Goal: Contribute content: Add original content to the website for others to see

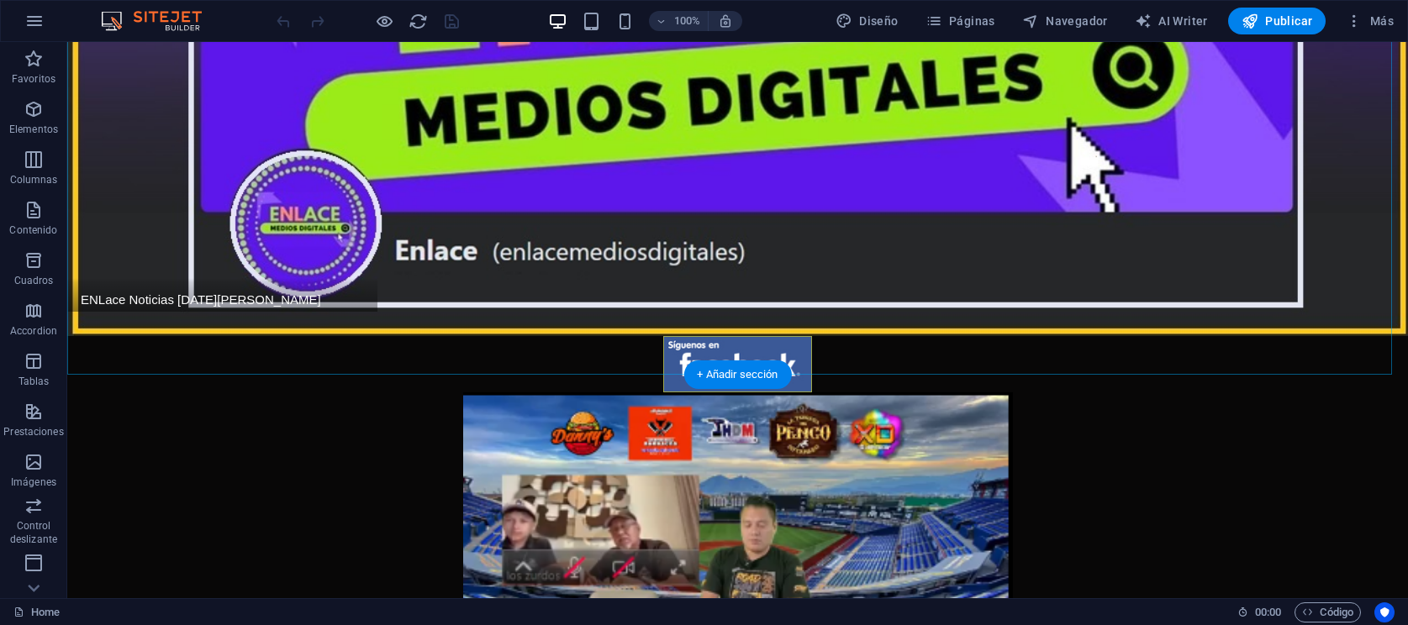
scroll to position [315, 0]
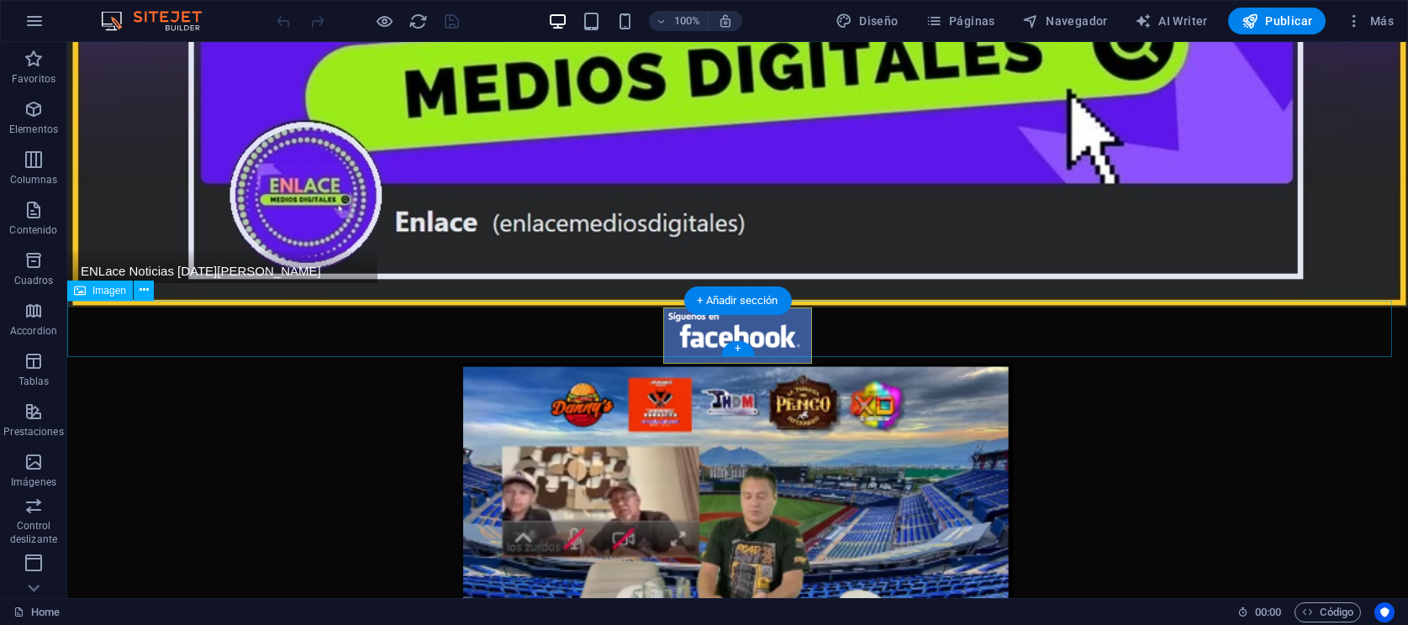
click at [735, 364] on figure at bounding box center [737, 526] width 1341 height 324
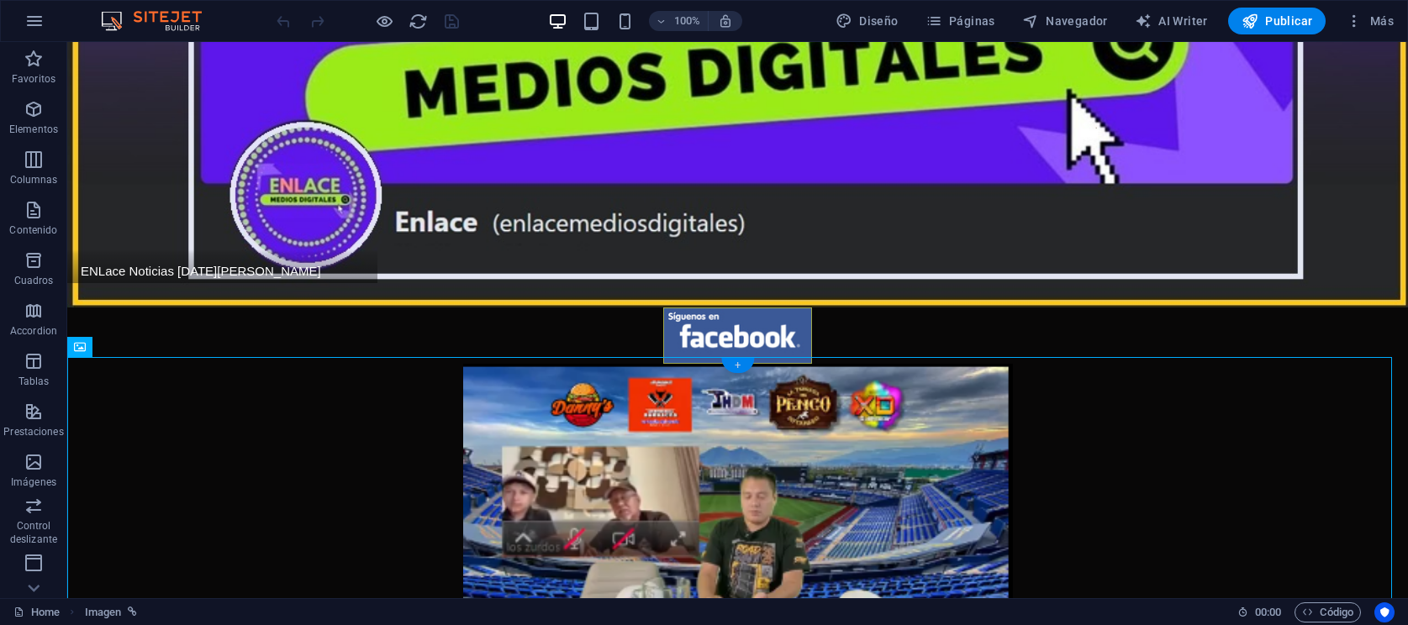
click at [736, 361] on div "+" at bounding box center [737, 365] width 33 height 15
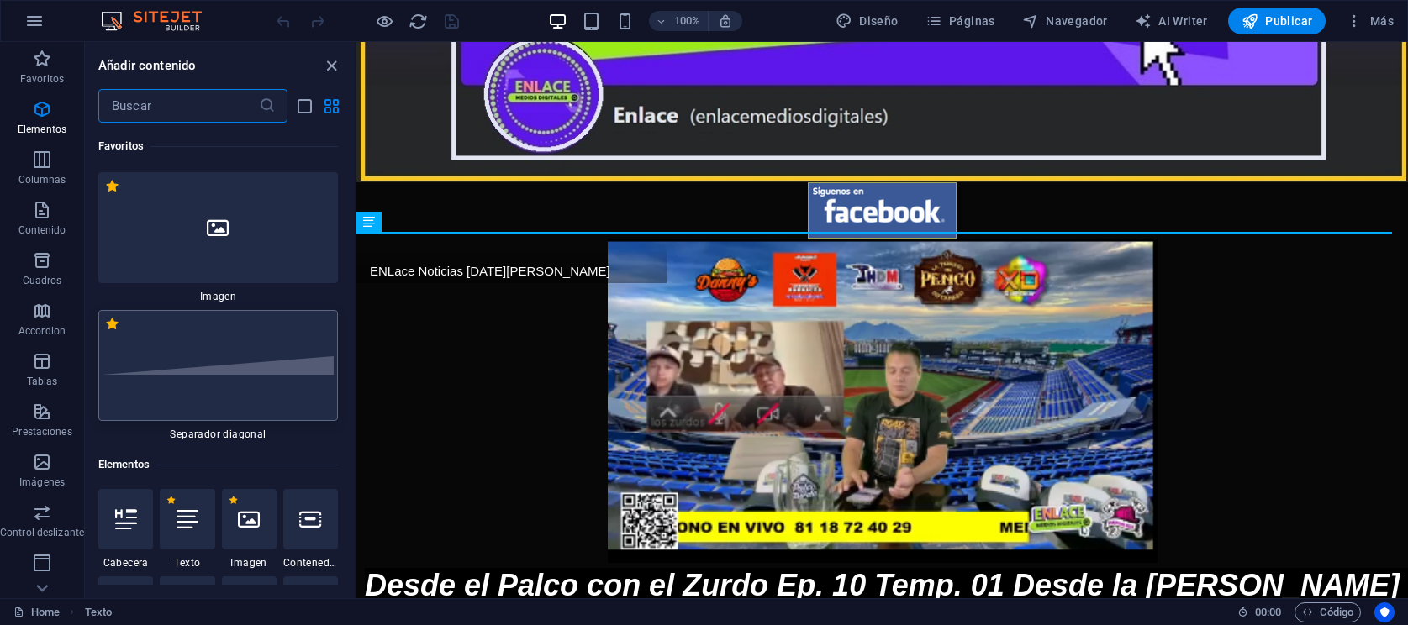
scroll to position [0, 0]
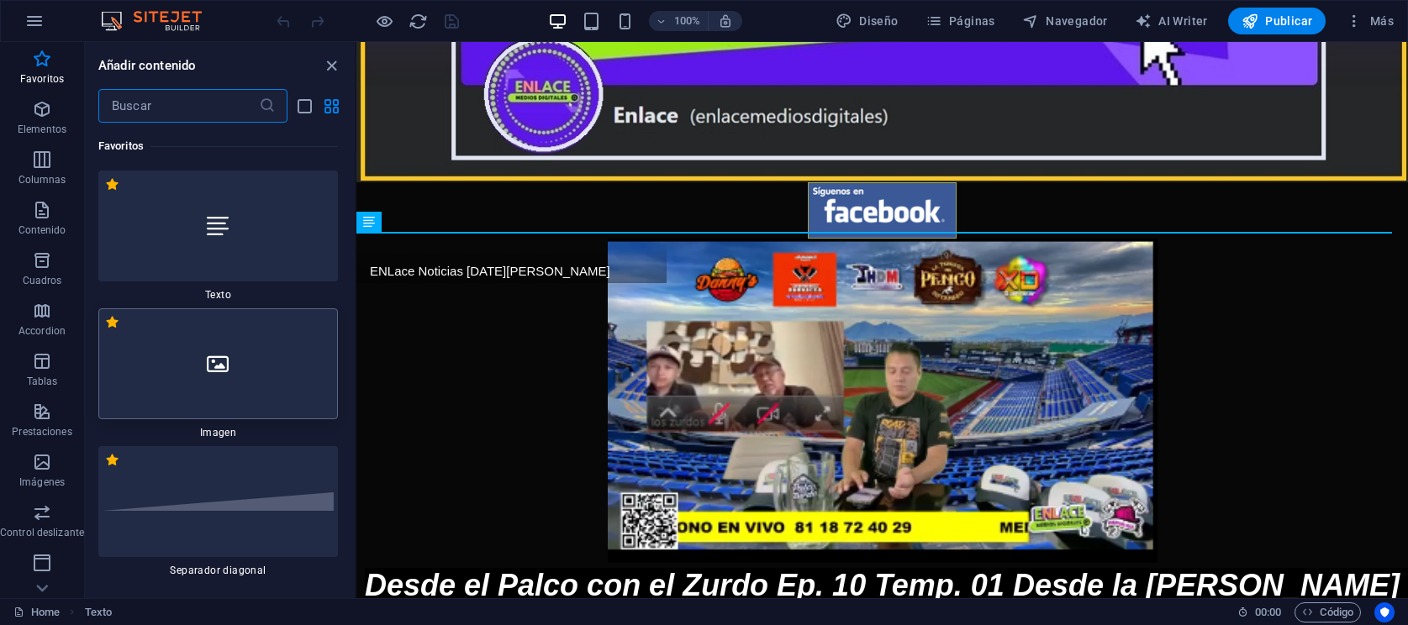
click at [246, 382] on div at bounding box center [218, 363] width 240 height 111
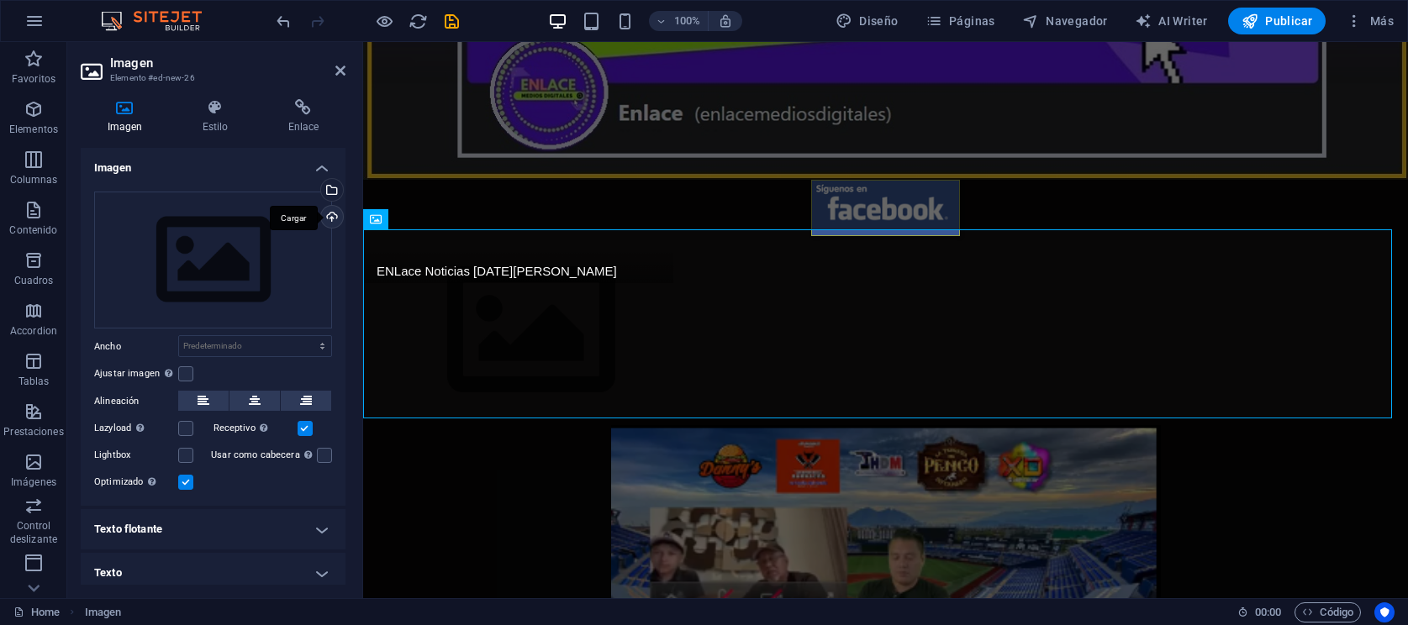
click at [326, 214] on div "Cargar" at bounding box center [330, 218] width 25 height 25
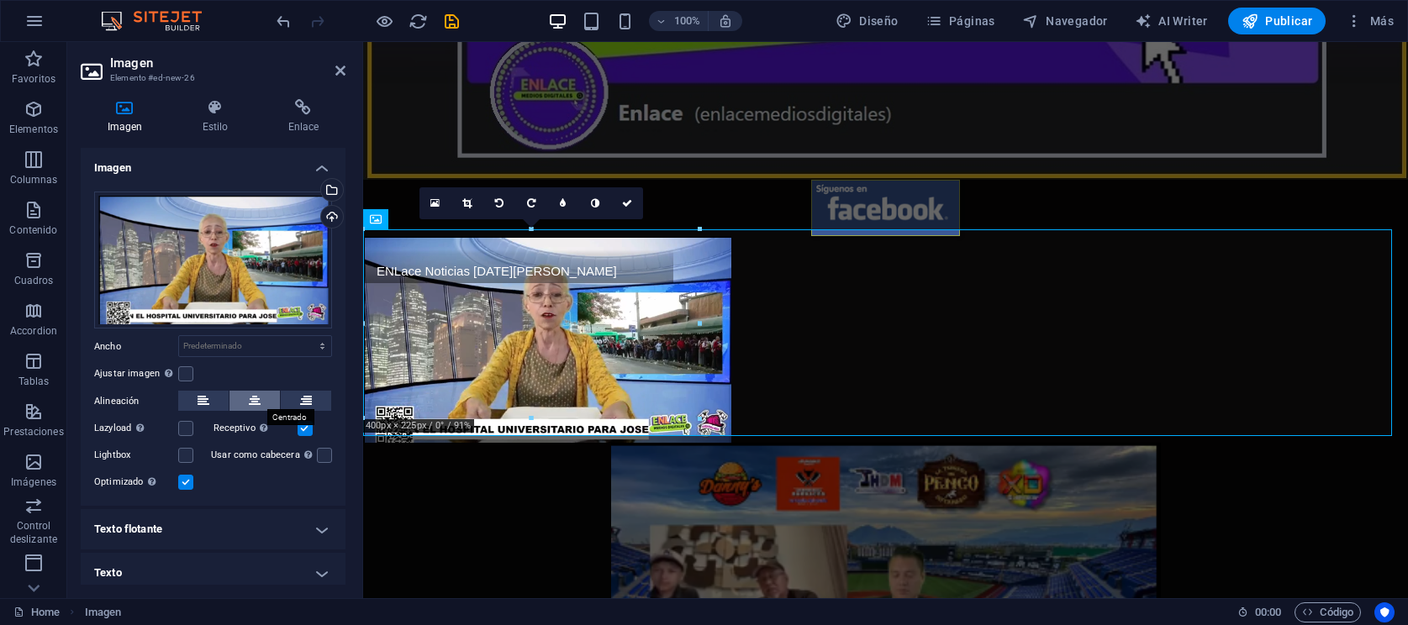
click at [253, 391] on icon at bounding box center [255, 401] width 12 height 20
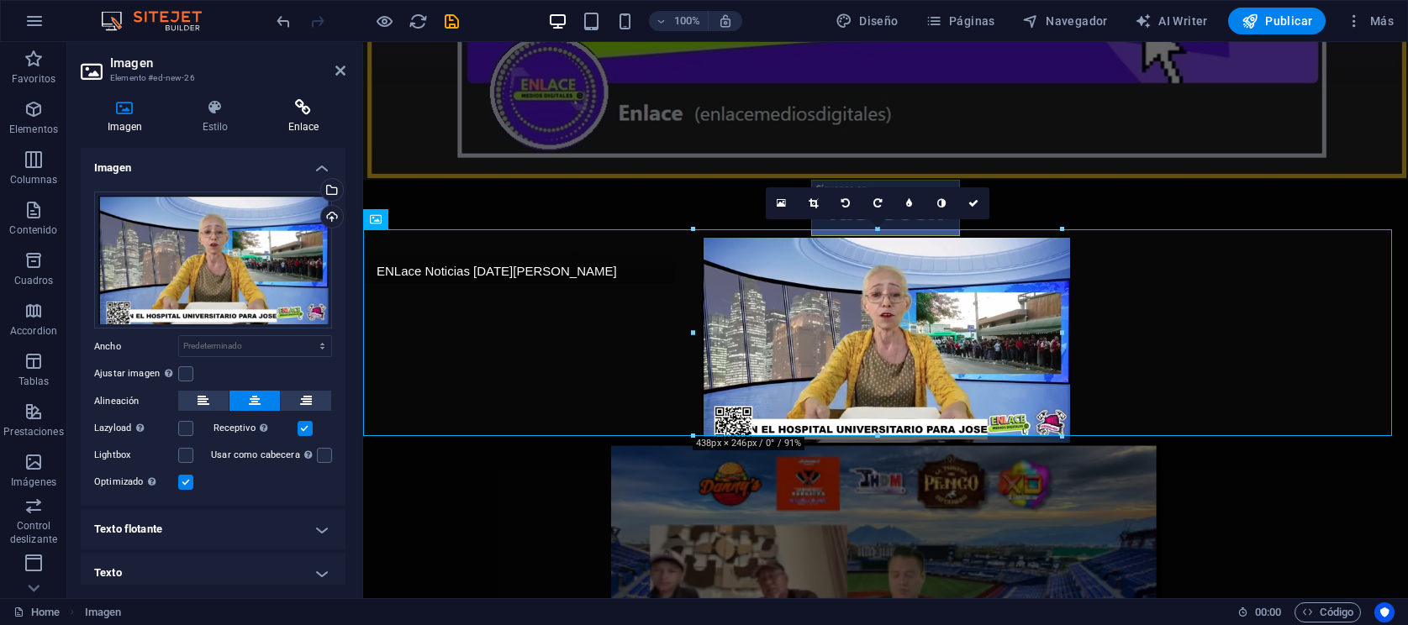
click at [282, 113] on icon at bounding box center [303, 107] width 84 height 17
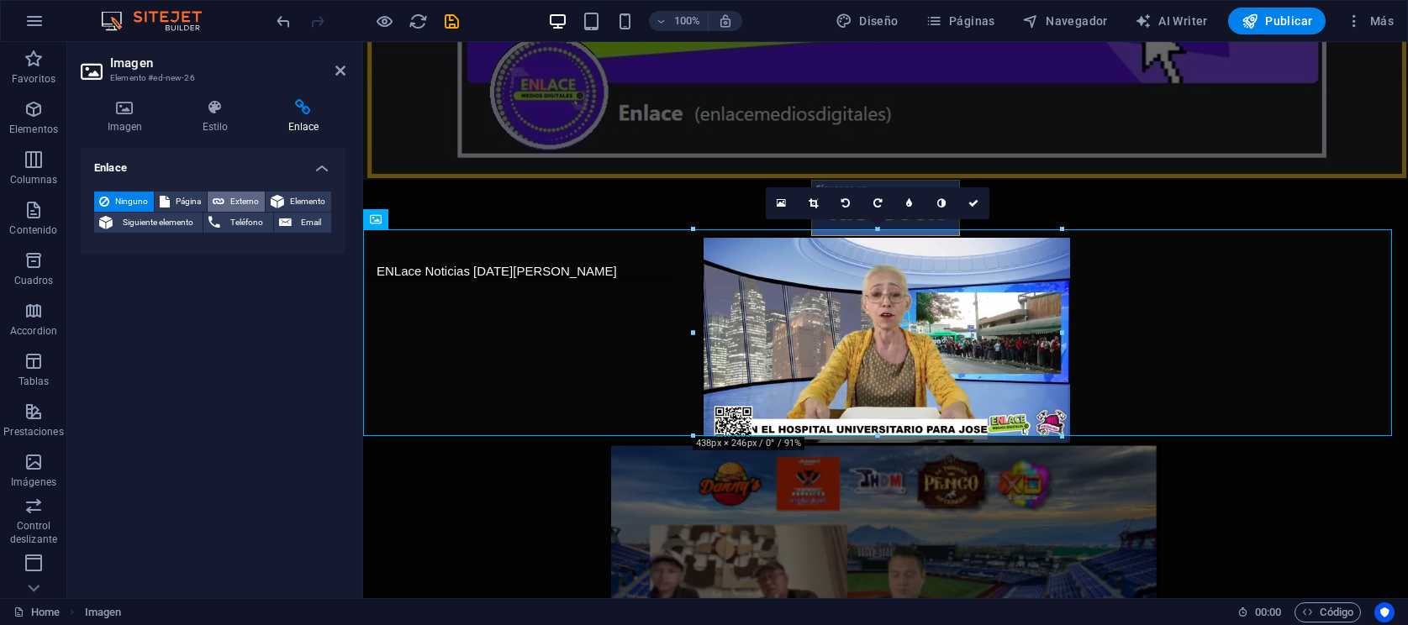
click at [221, 209] on icon at bounding box center [219, 202] width 12 height 20
select select "blank"
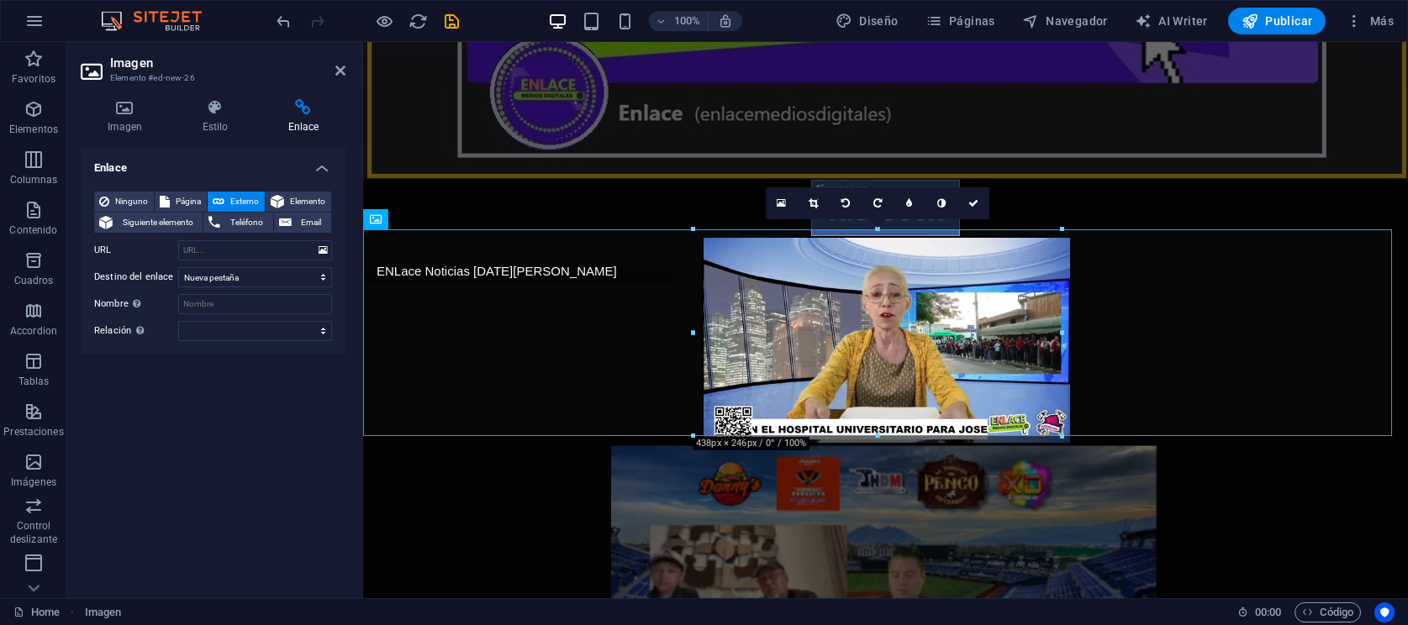
click at [223, 201] on icon at bounding box center [219, 202] width 12 height 20
paste input "[URL][DOMAIN_NAME]"
type input "[URL][DOMAIN_NAME]"
click at [118, 119] on h4 "Imagen" at bounding box center [128, 116] width 95 height 35
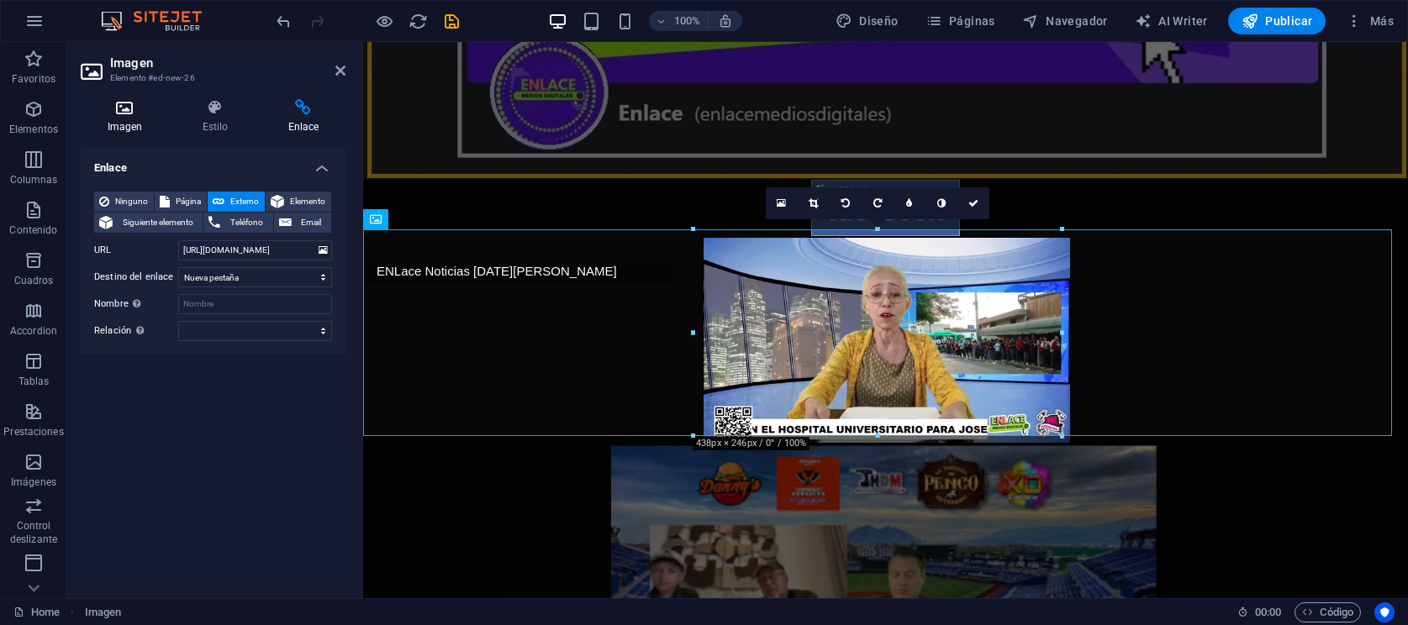
scroll to position [0, 0]
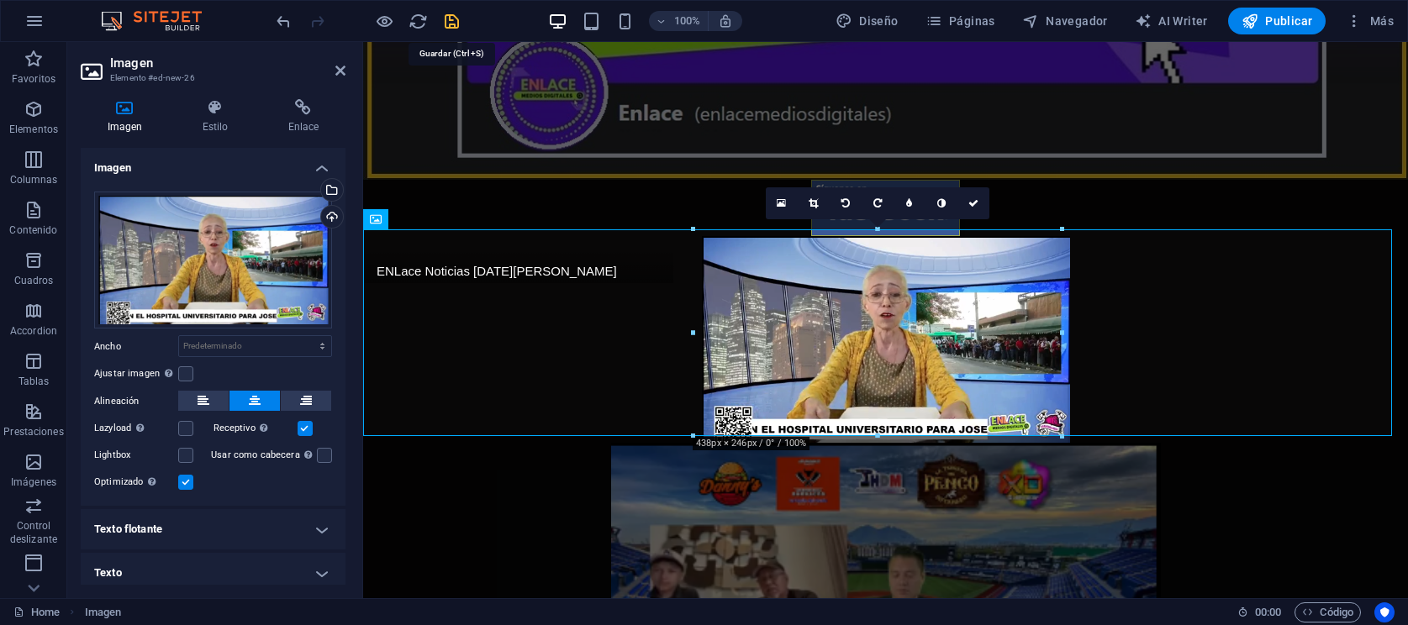
click at [450, 24] on icon "save" at bounding box center [451, 21] width 19 height 19
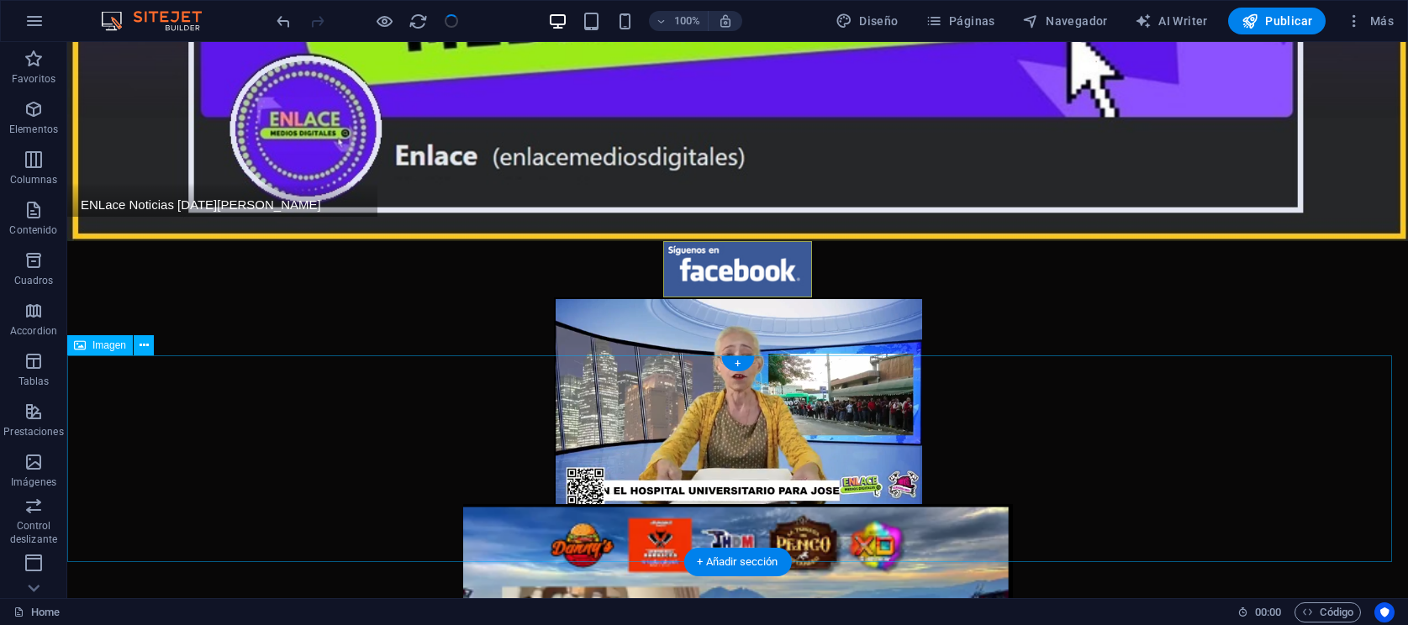
scroll to position [420, 0]
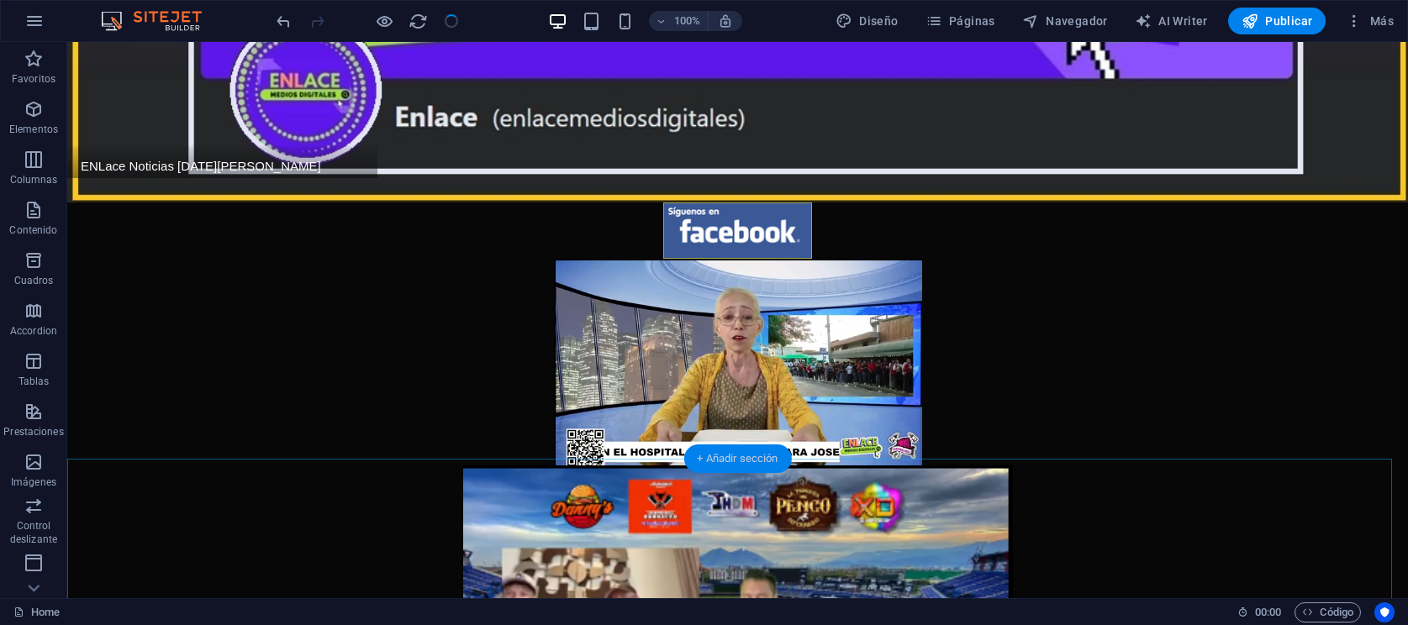
click at [739, 462] on div "+ Añadir sección" at bounding box center [737, 459] width 108 height 29
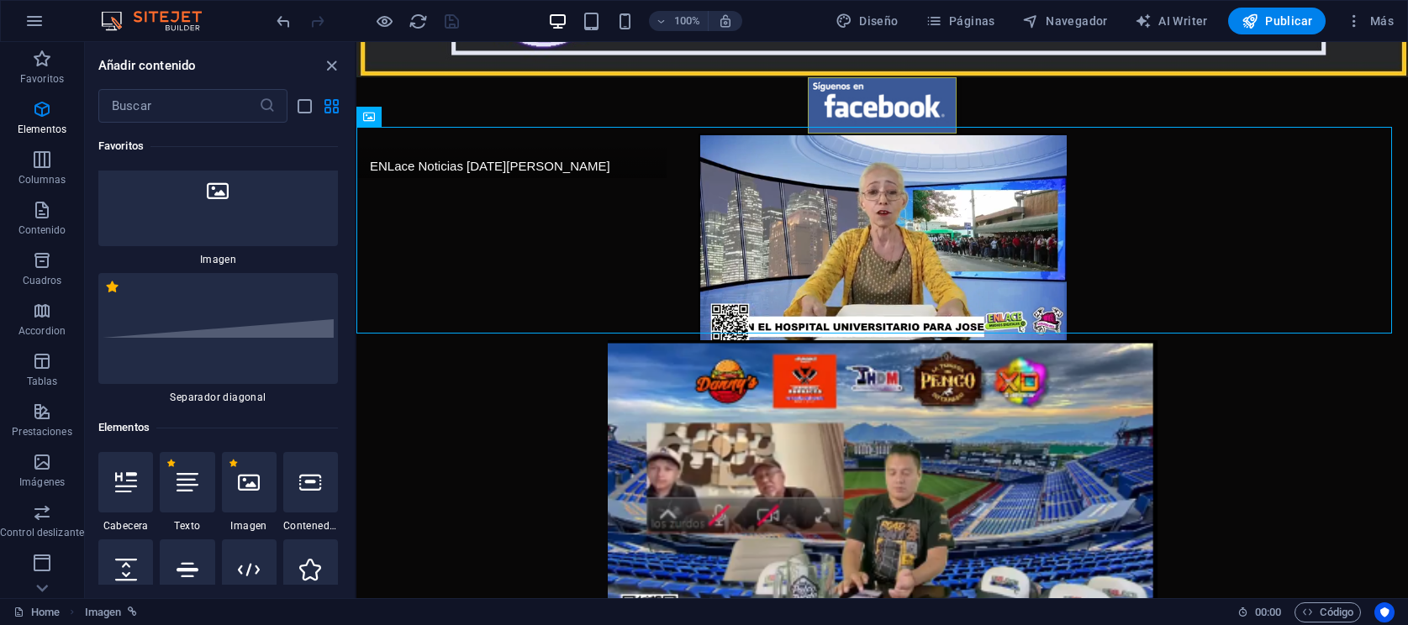
scroll to position [141, 0]
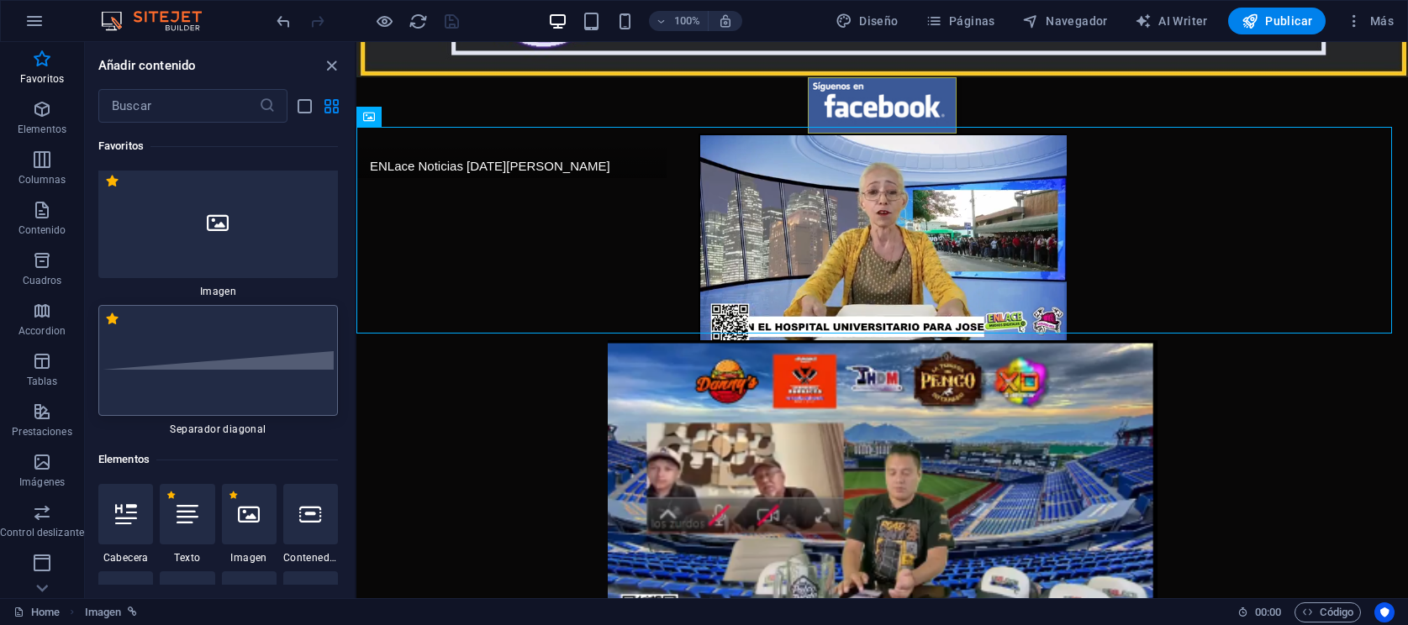
click at [246, 335] on div at bounding box center [218, 360] width 240 height 111
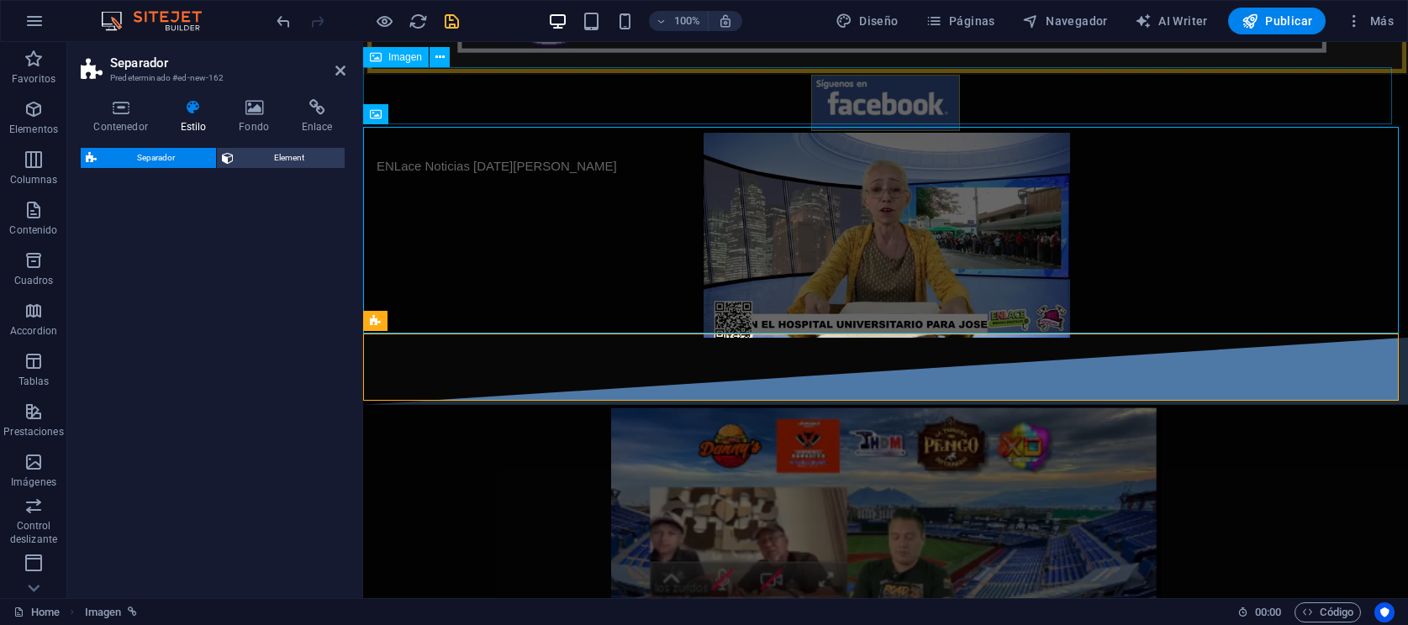
select select "diagonal"
select select "rem"
select select "preset-separator-v3-diagonal"
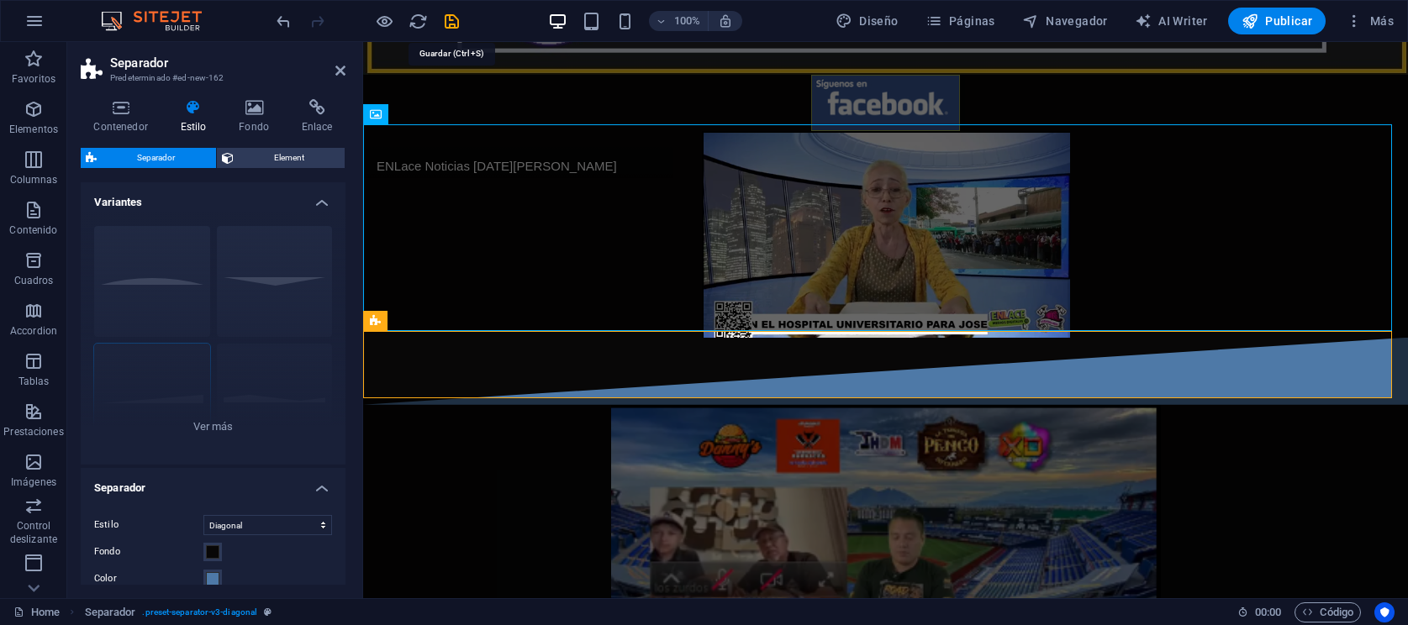
drag, startPoint x: 506, startPoint y: 29, endPoint x: 449, endPoint y: 25, distance: 57.3
click at [449, 25] on icon "save" at bounding box center [451, 21] width 19 height 19
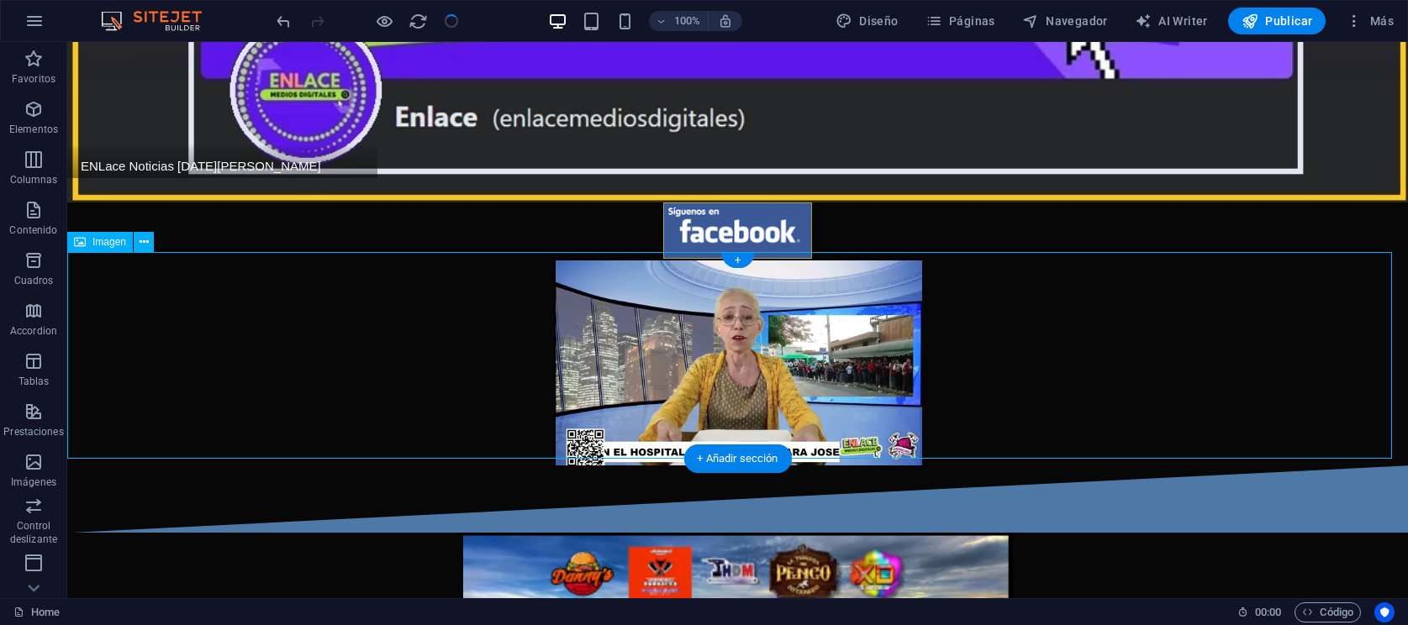
click at [801, 309] on figure at bounding box center [737, 362] width 1341 height 207
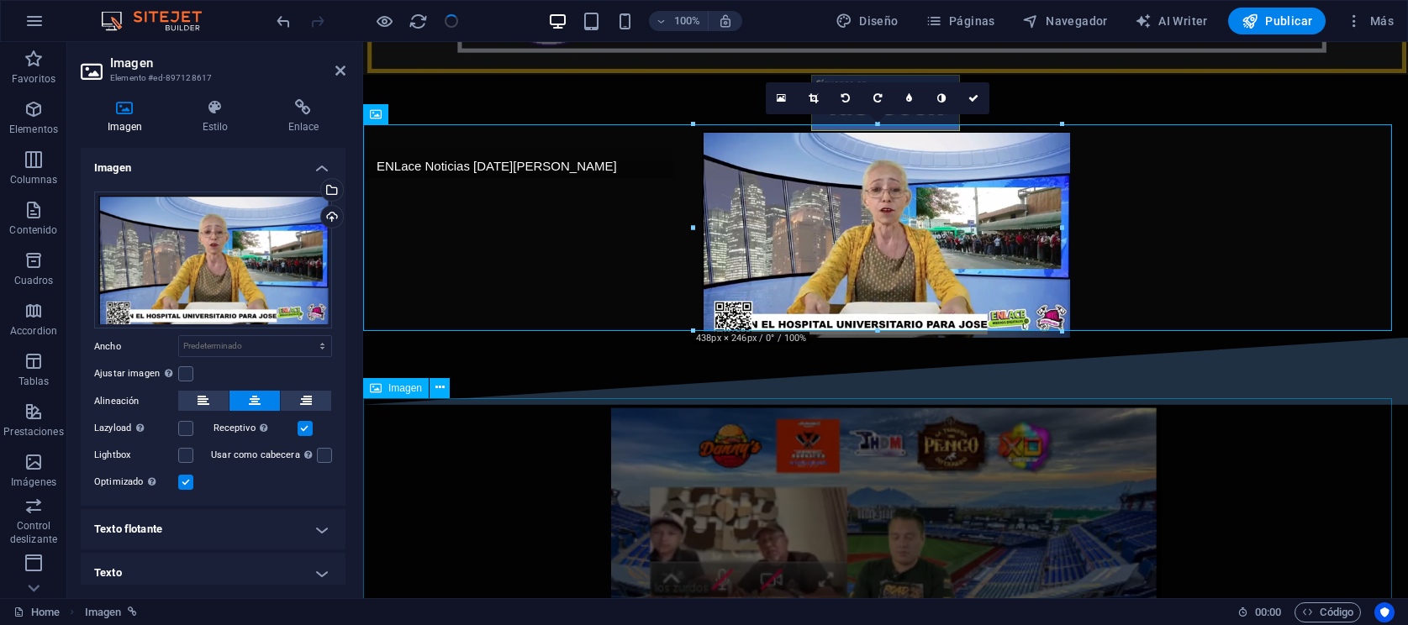
drag, startPoint x: 1430, startPoint y: 374, endPoint x: 1176, endPoint y: 419, distance: 257.9
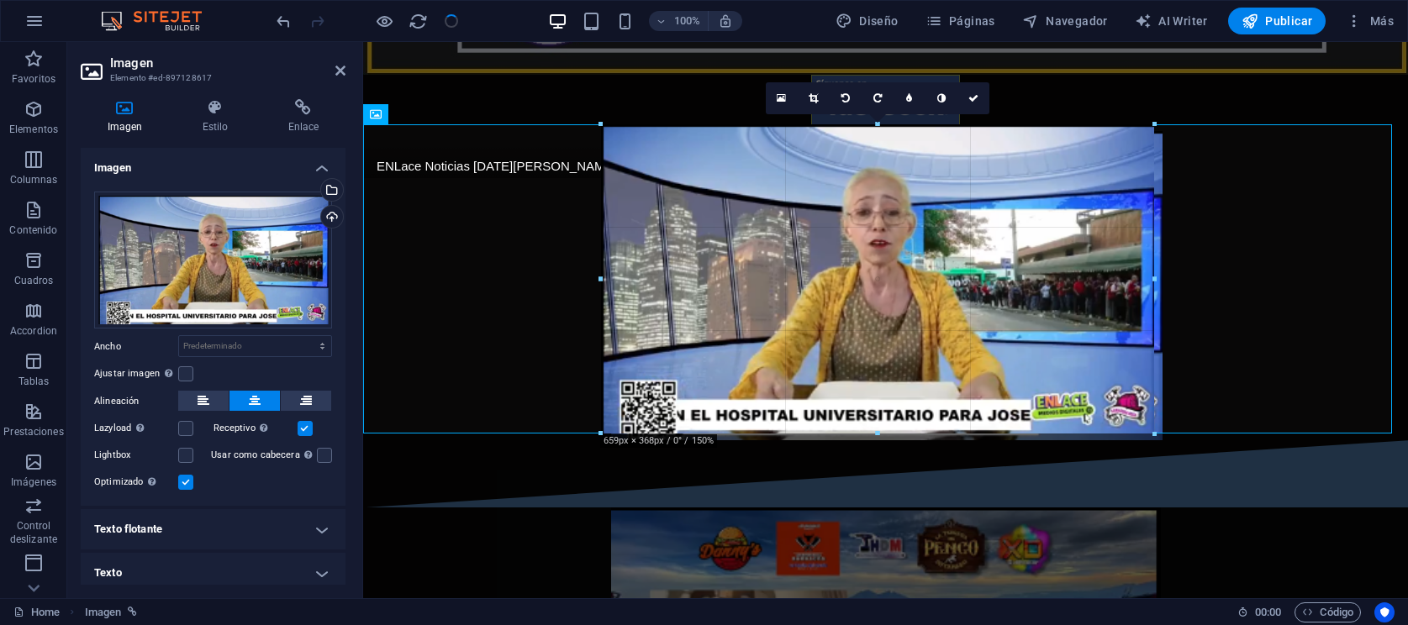
drag, startPoint x: 1062, startPoint y: 330, endPoint x: 832, endPoint y: 387, distance: 237.3
type input "663"
select select "px"
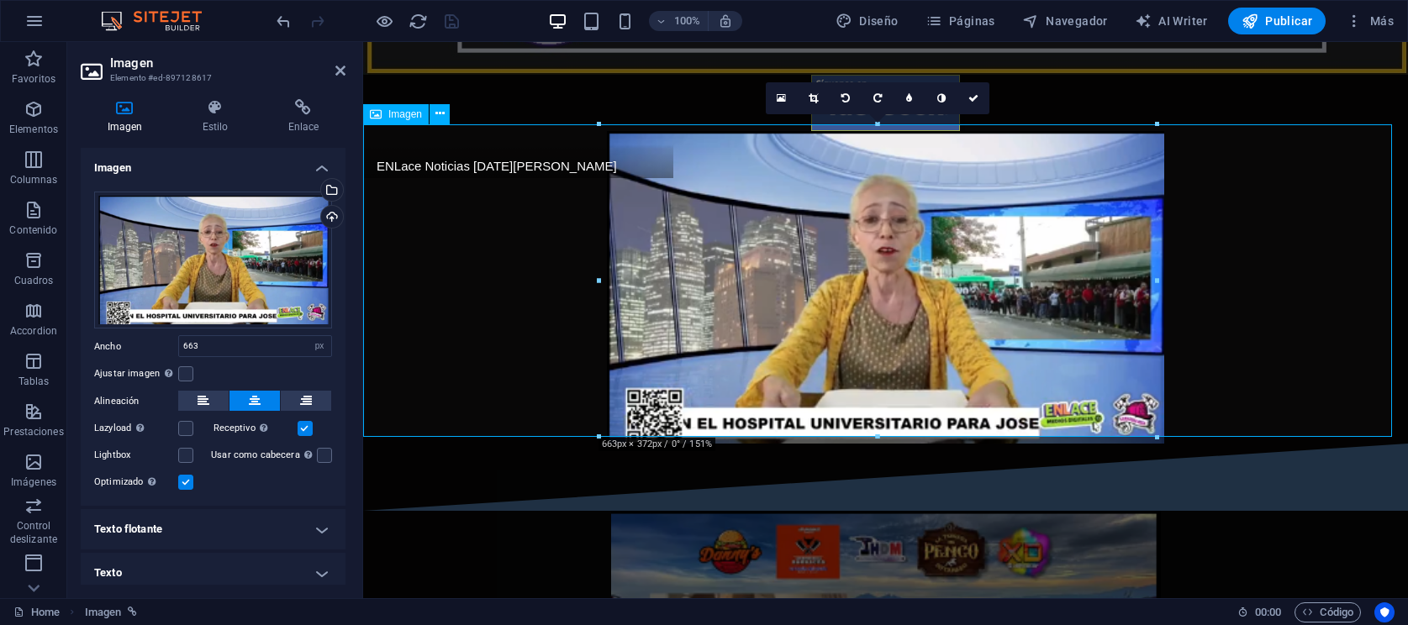
click at [1198, 150] on figure at bounding box center [885, 287] width 1045 height 313
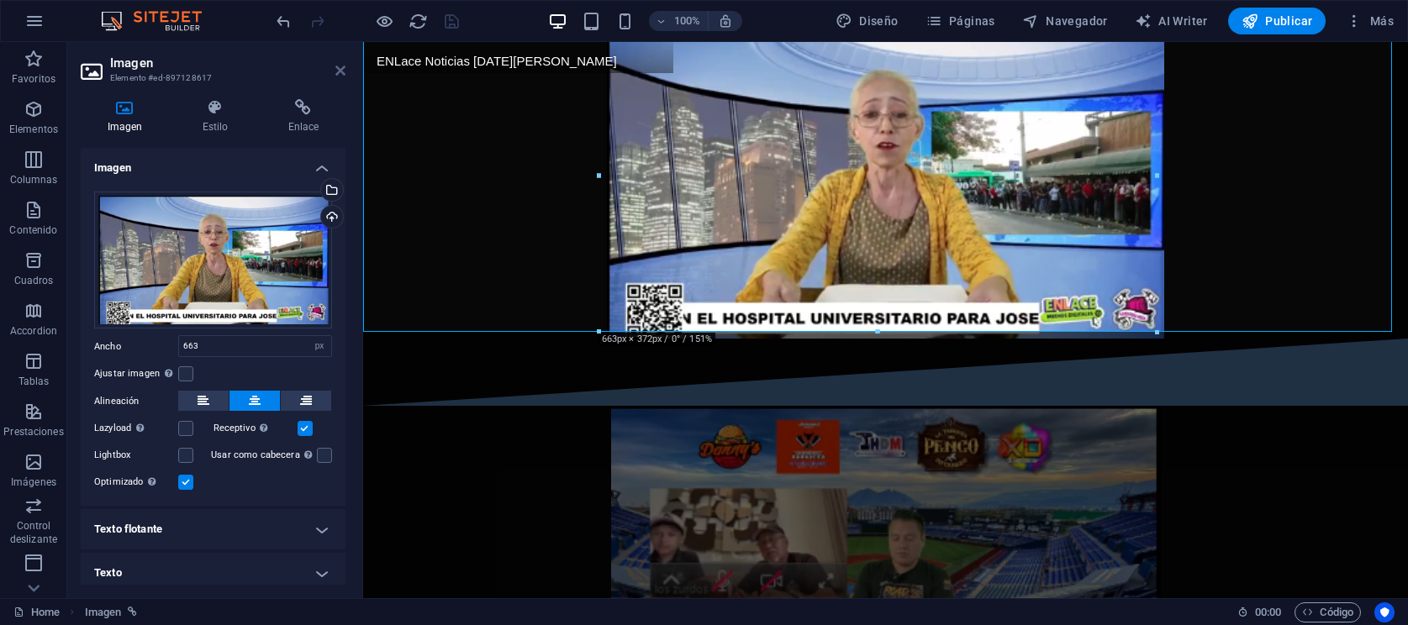
click at [337, 67] on icon at bounding box center [340, 70] width 10 height 13
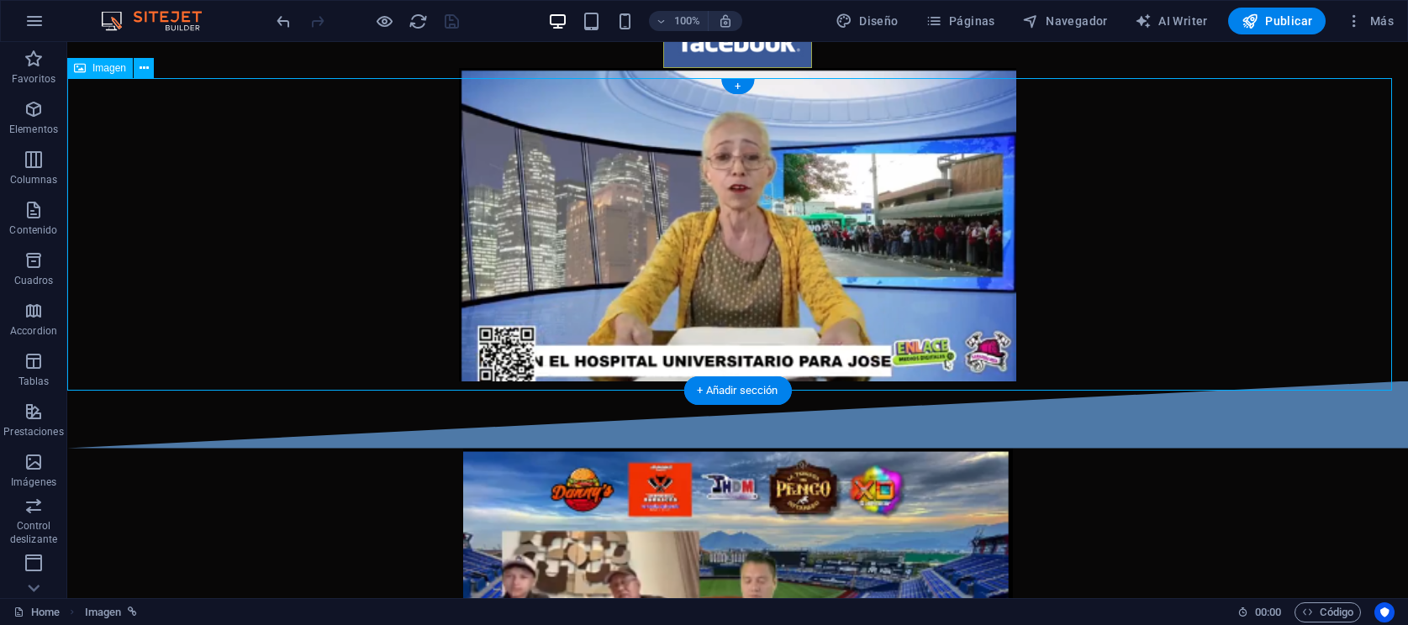
scroll to position [653, 0]
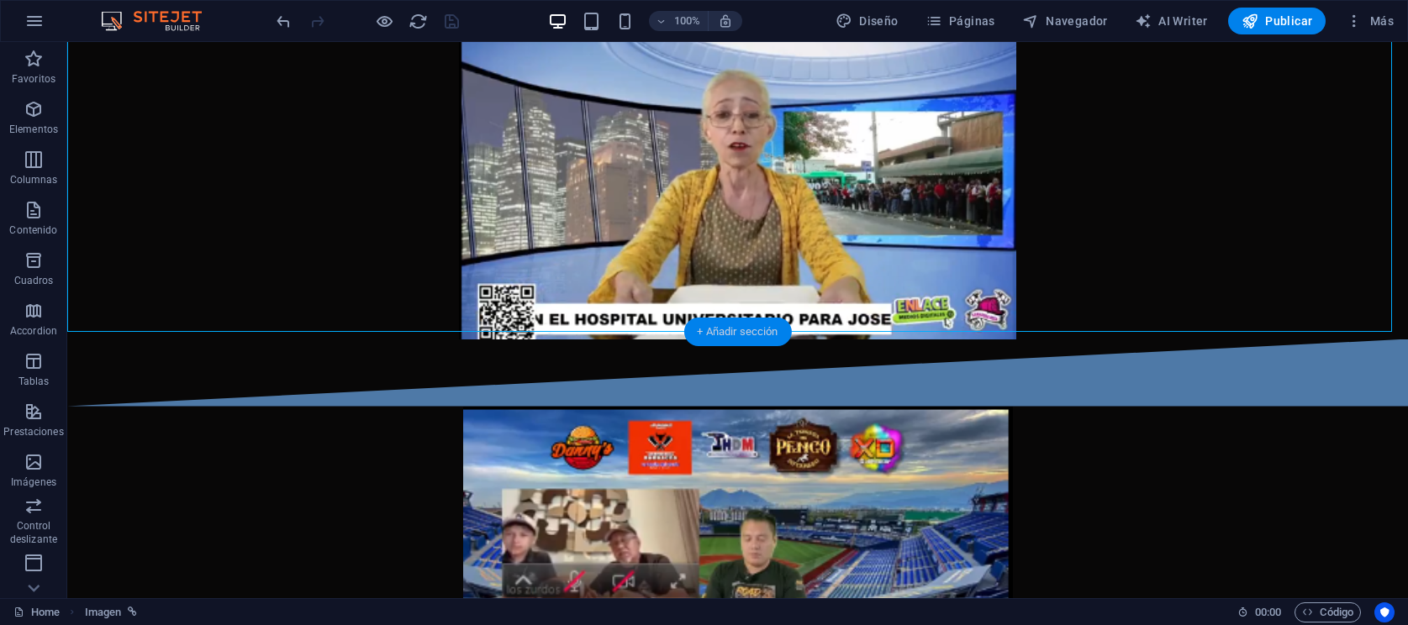
click at [746, 323] on div "+ Añadir sección" at bounding box center [737, 332] width 108 height 29
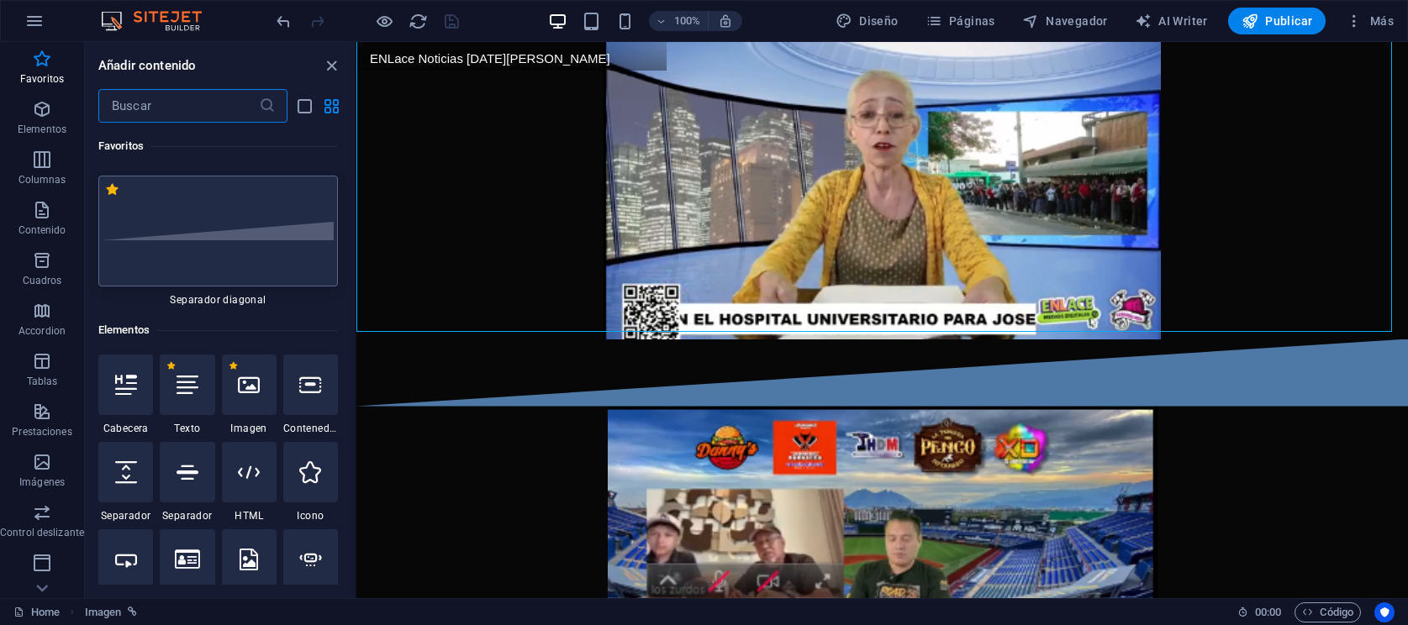
scroll to position [0, 0]
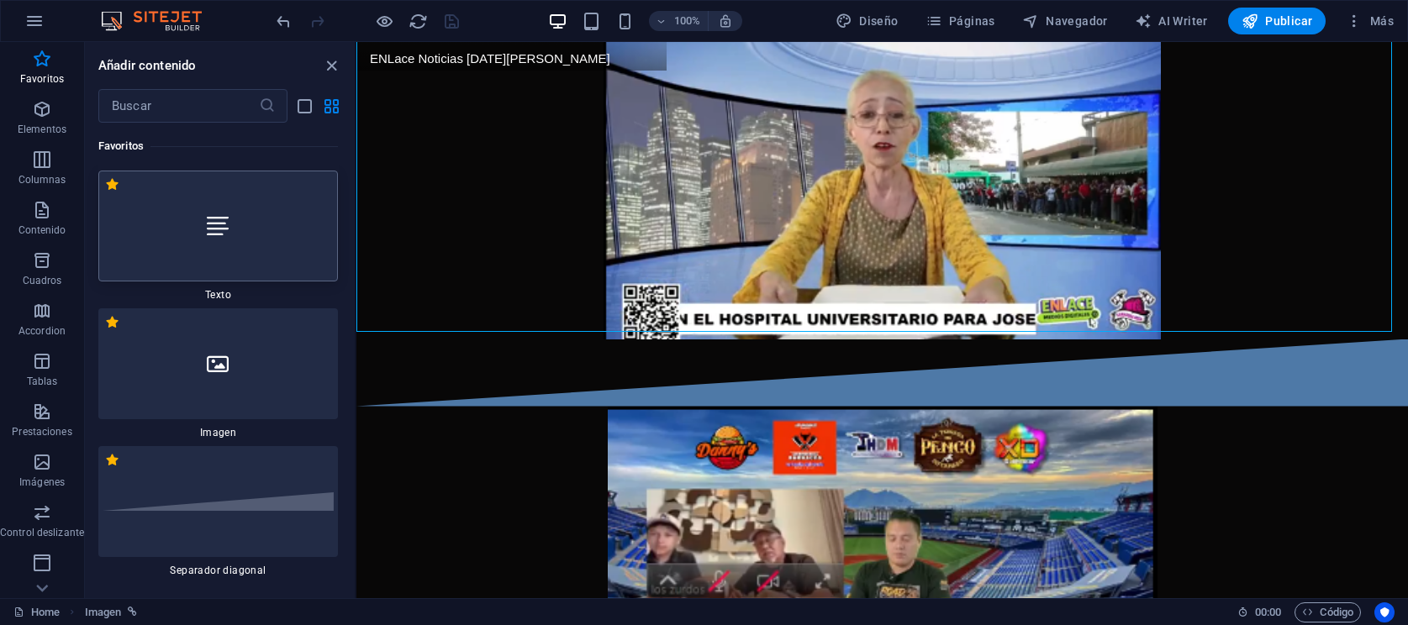
click at [250, 241] on div at bounding box center [218, 226] width 240 height 111
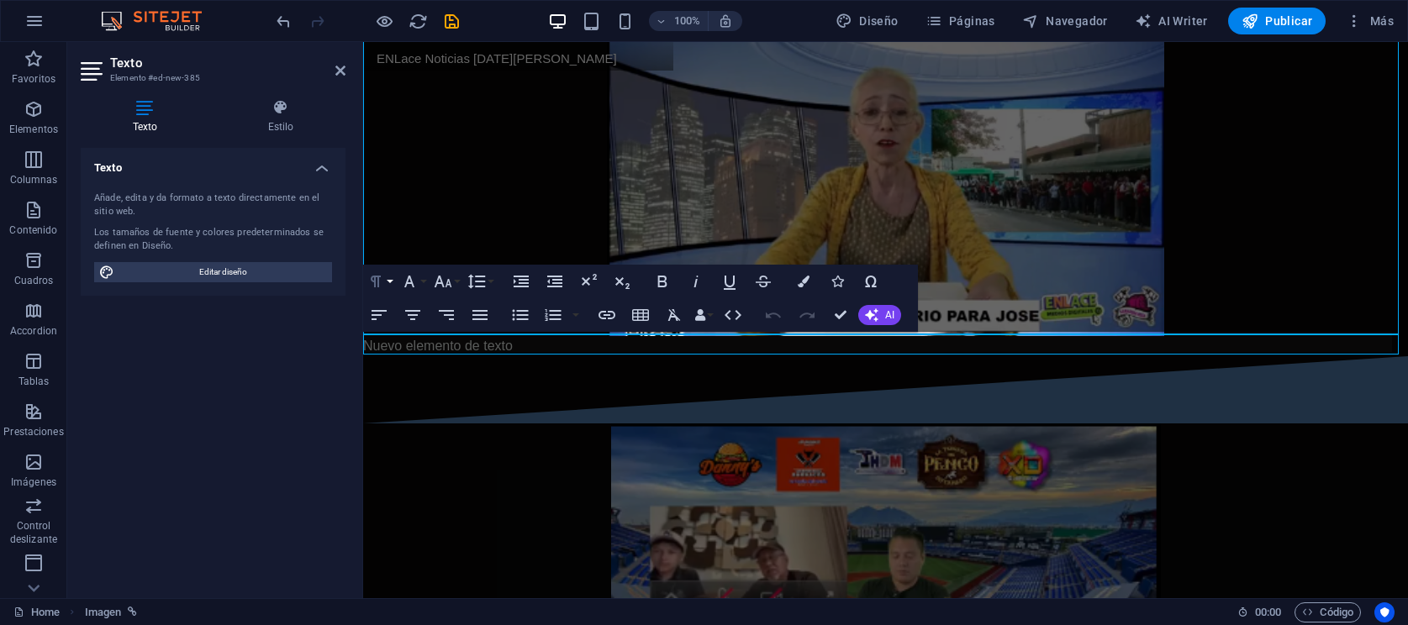
scroll to position [525, 0]
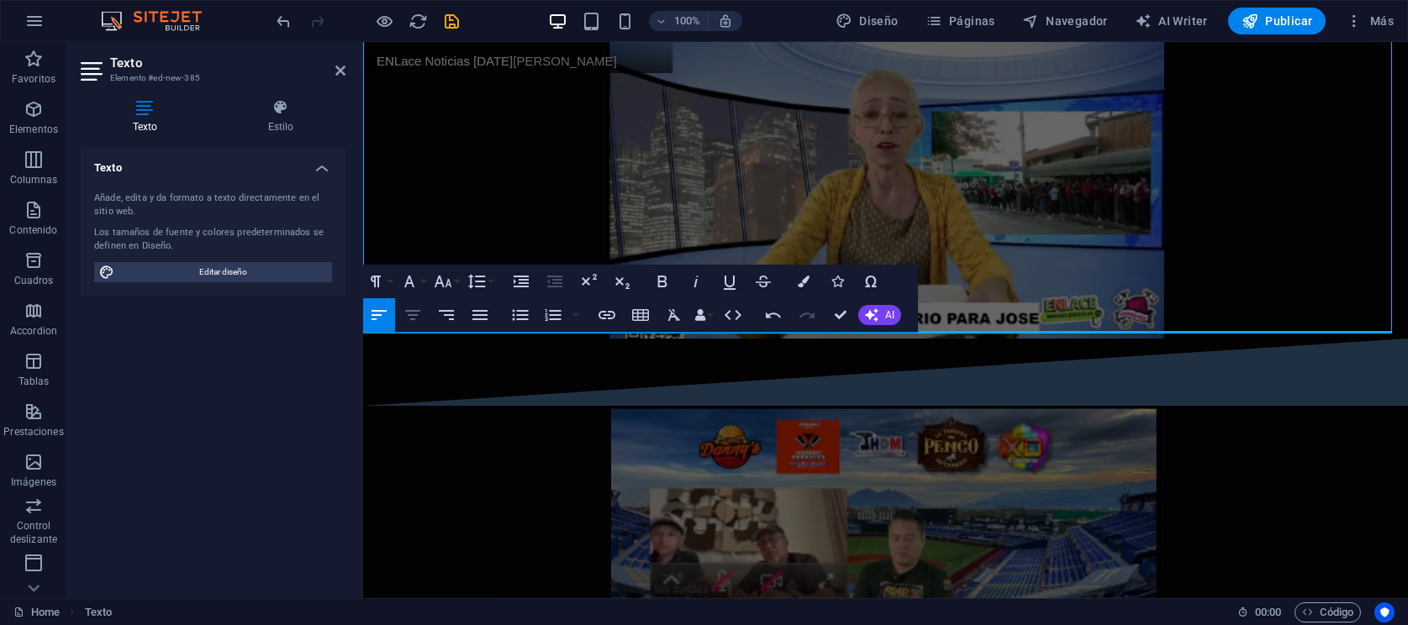
click at [416, 314] on icon "button" at bounding box center [412, 315] width 15 height 10
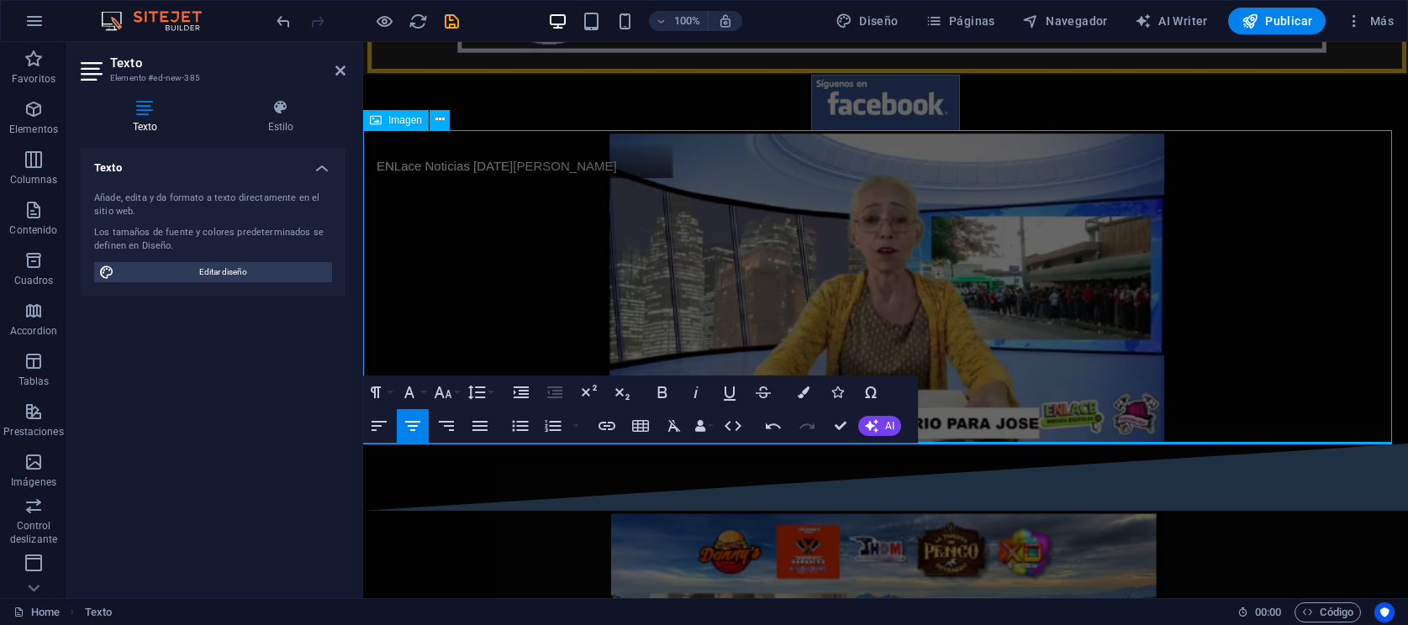
scroll to position [105, 0]
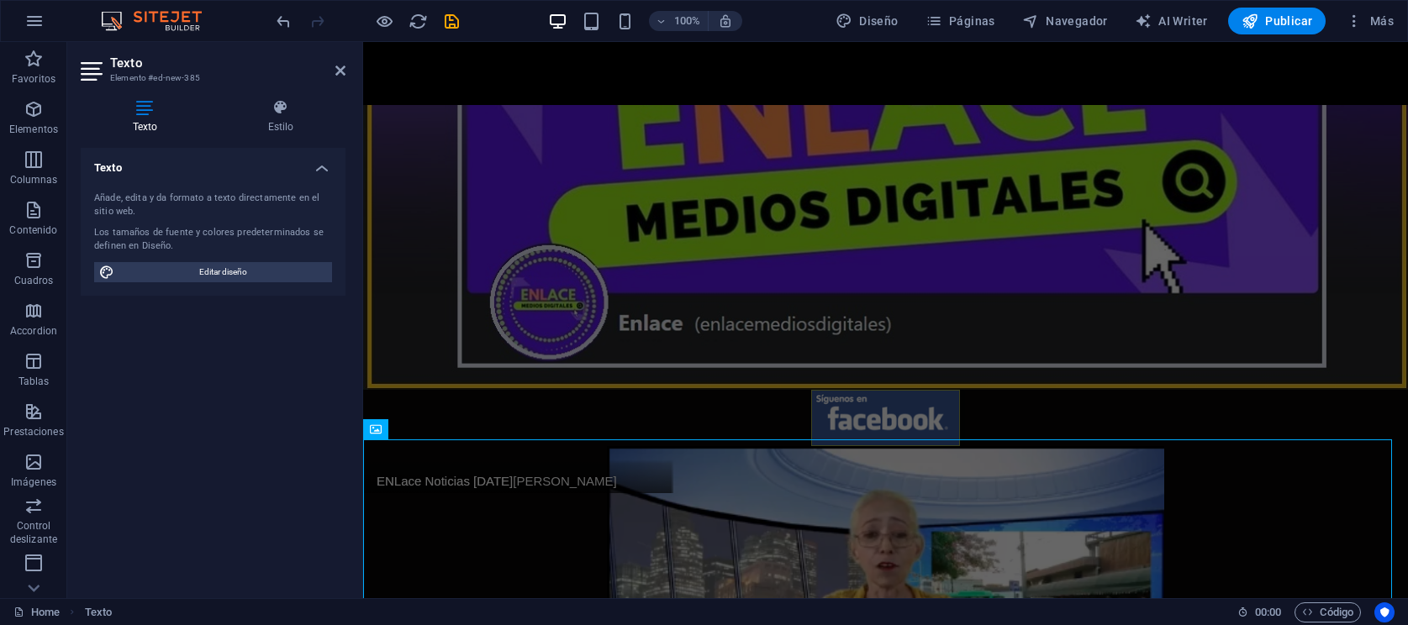
click at [495, 473] on div "ENLace Noticias [DATE]" at bounding box center [518, 481] width 282 height 17
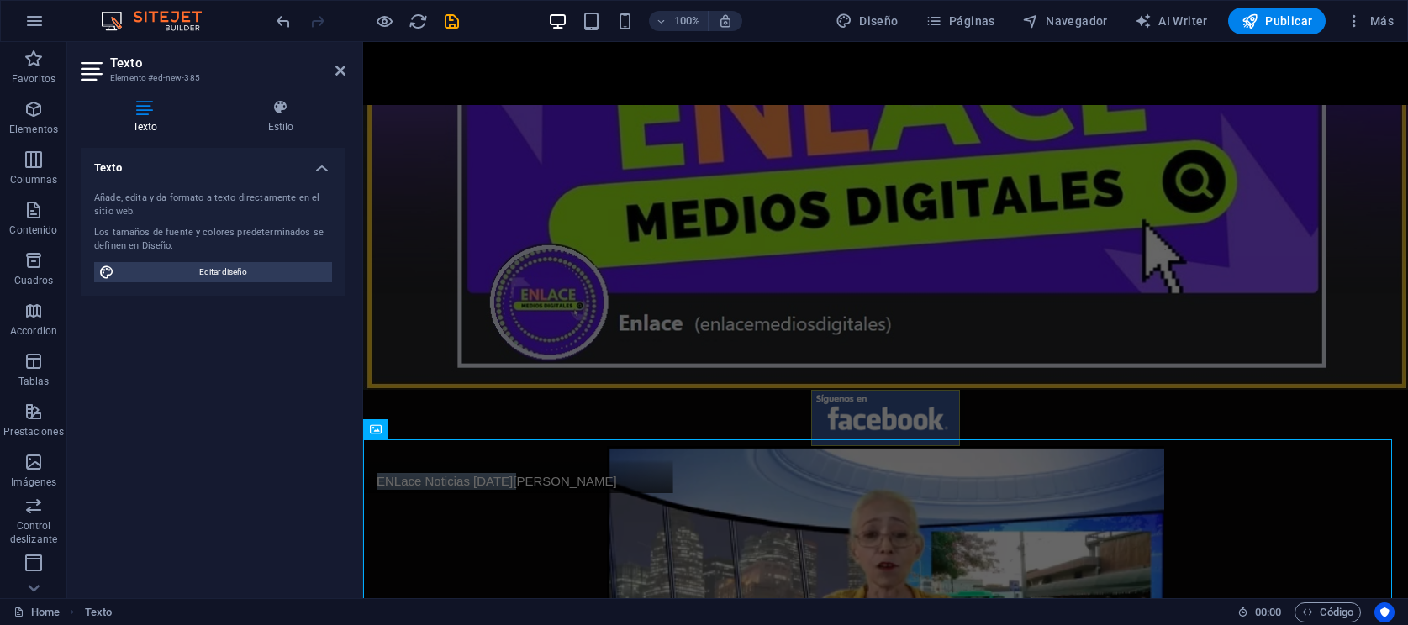
click at [545, 473] on div "ENLace Noticias [DATE]" at bounding box center [518, 481] width 282 height 17
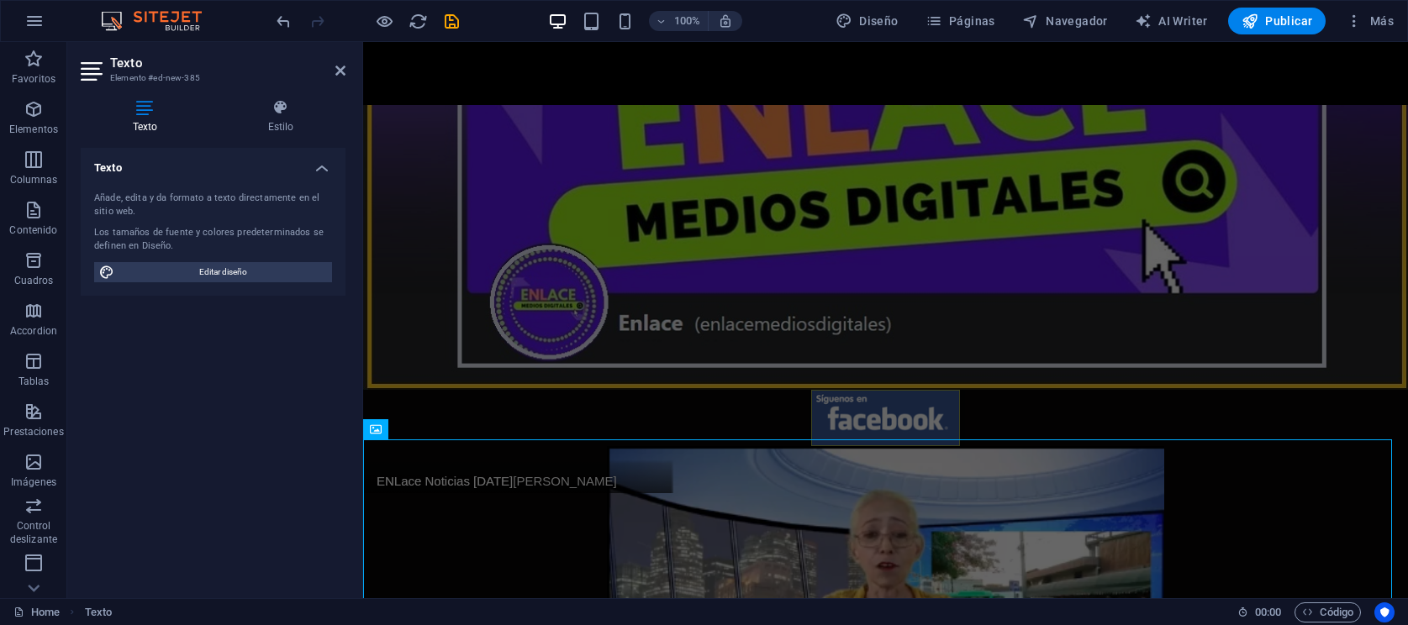
click at [545, 473] on div "ENLace Noticias [DATE]" at bounding box center [518, 481] width 282 height 17
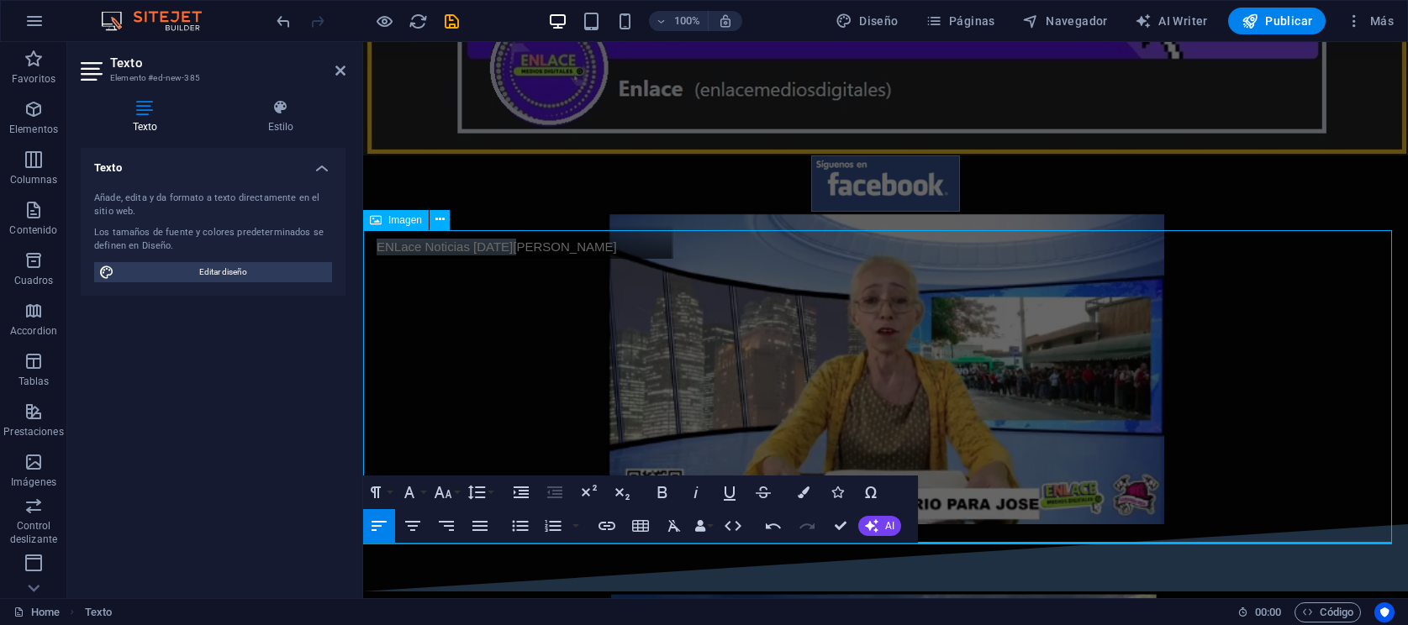
scroll to position [420, 0]
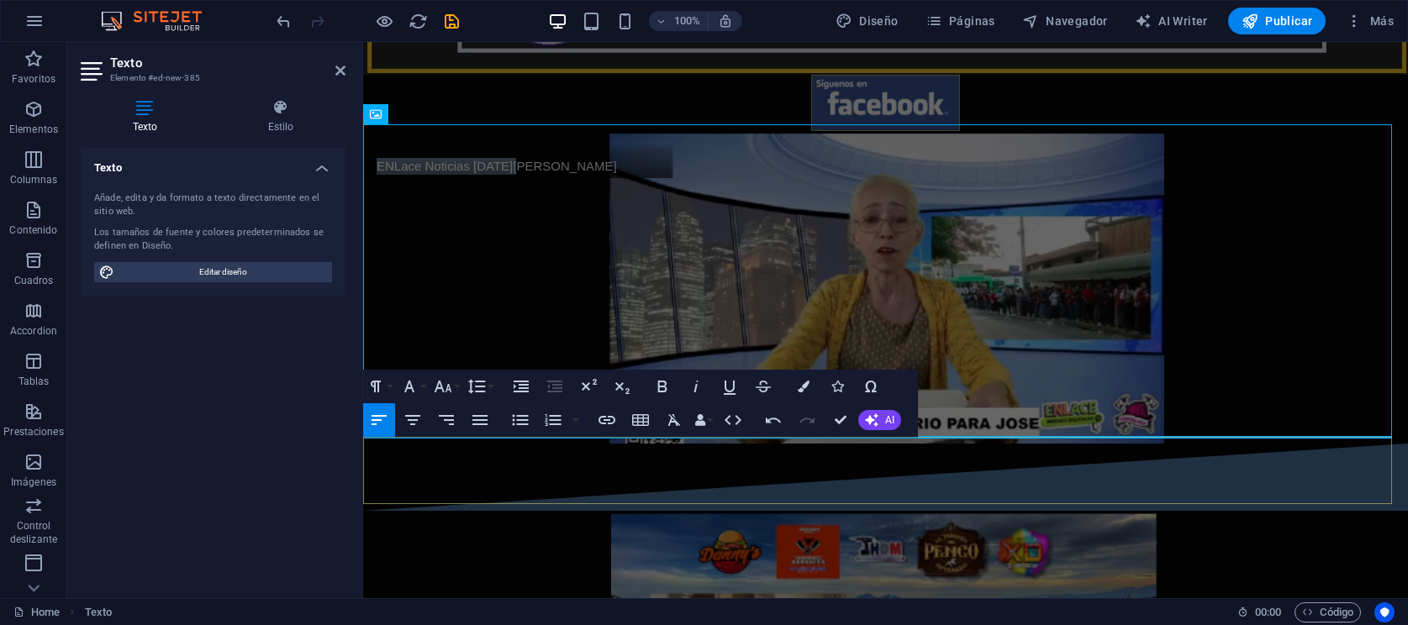
click at [584, 461] on div at bounding box center [885, 477] width 1045 height 67
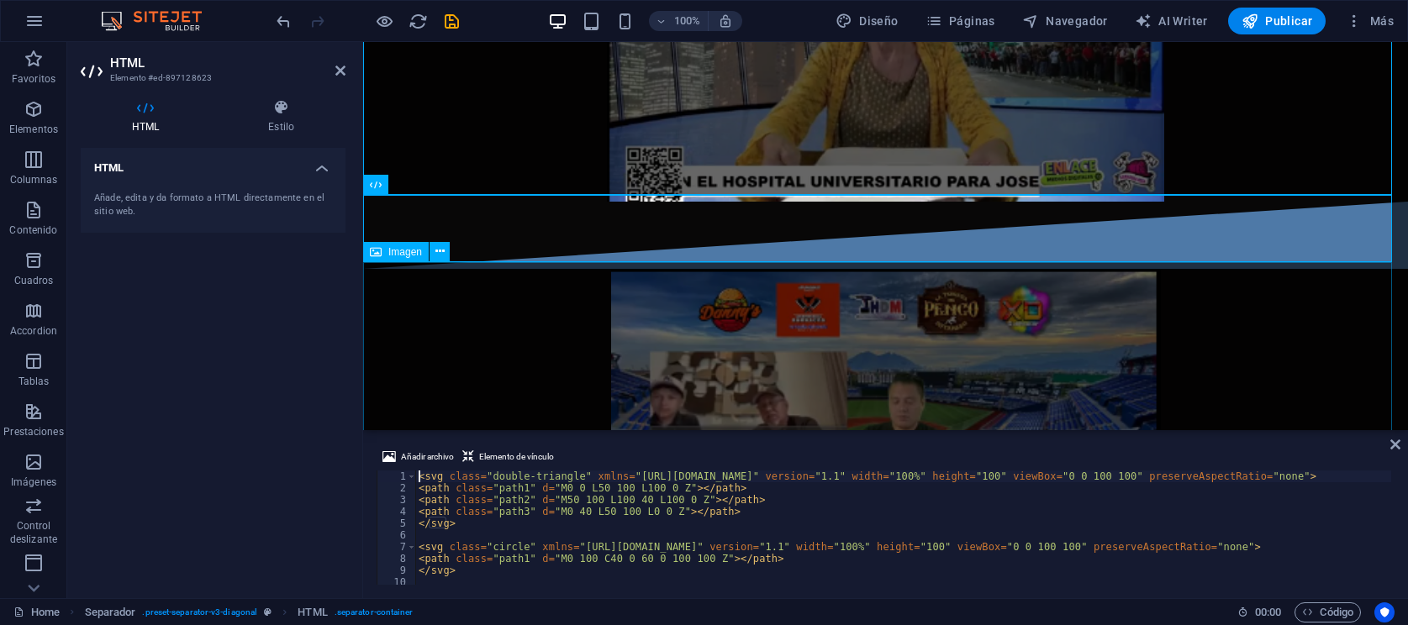
scroll to position [452, 0]
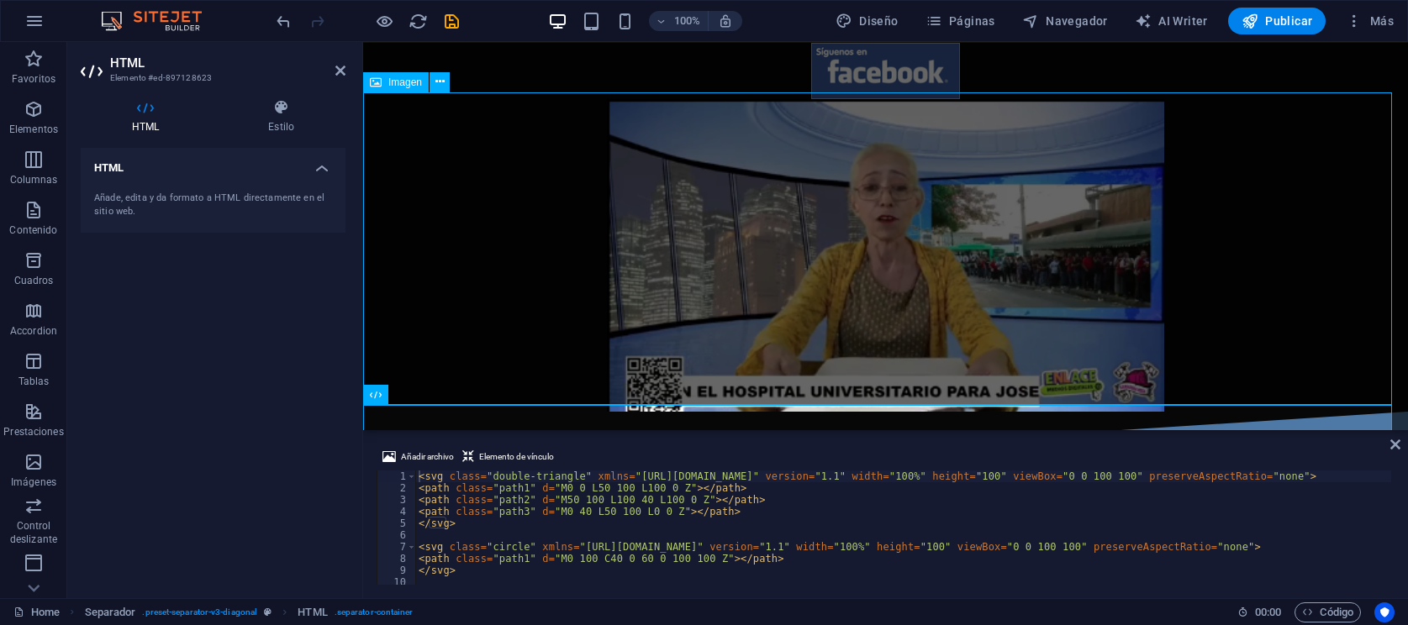
click at [1278, 220] on figure at bounding box center [885, 255] width 1045 height 313
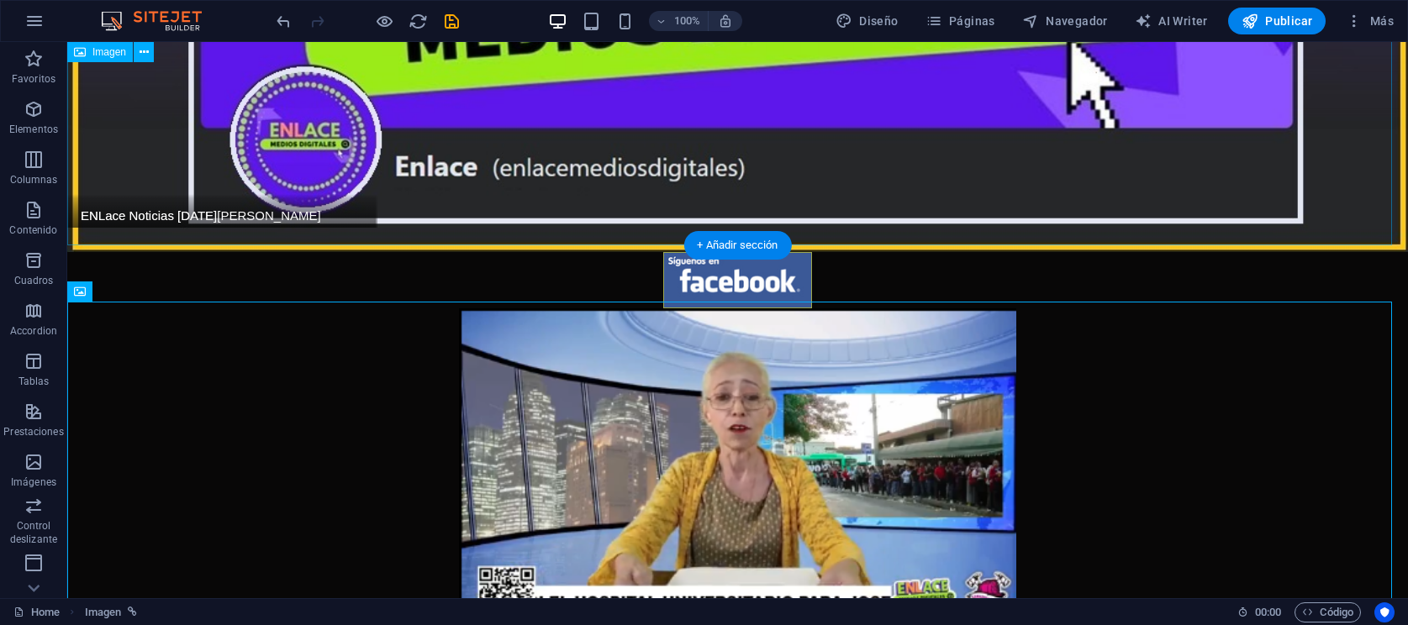
scroll to position [266, 0]
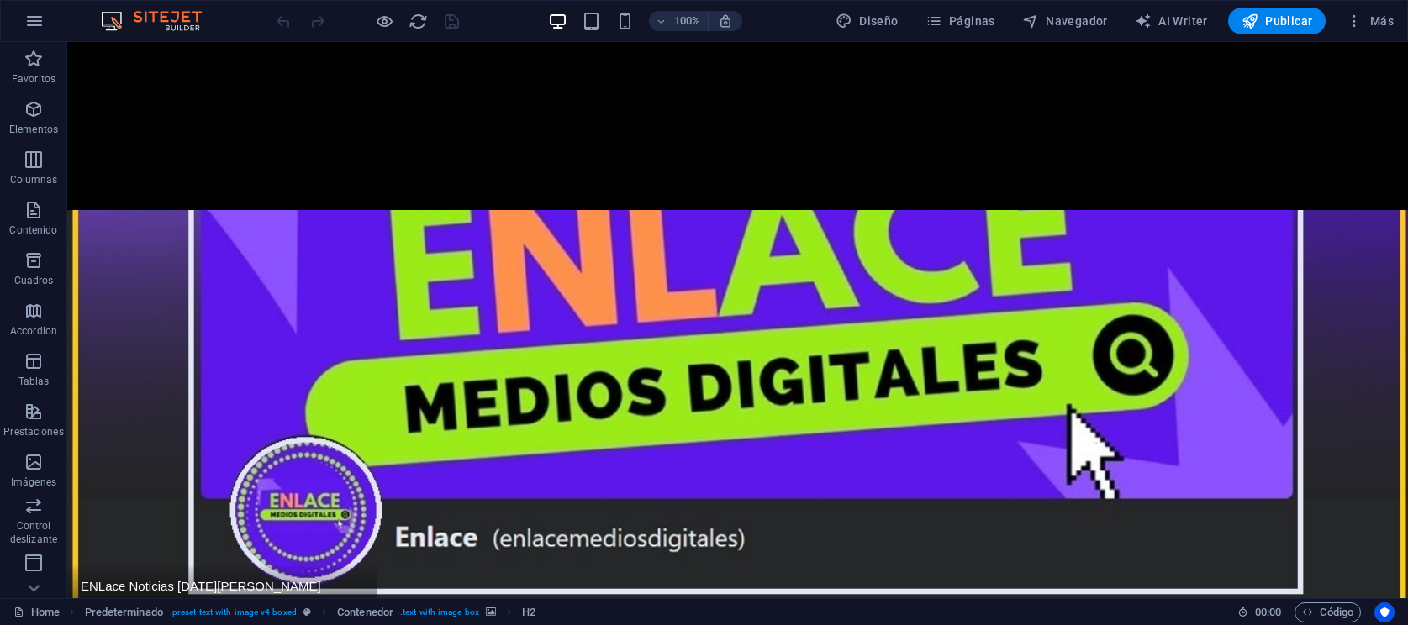
drag, startPoint x: 1400, startPoint y: 487, endPoint x: 1578, endPoint y: 36, distance: 484.2
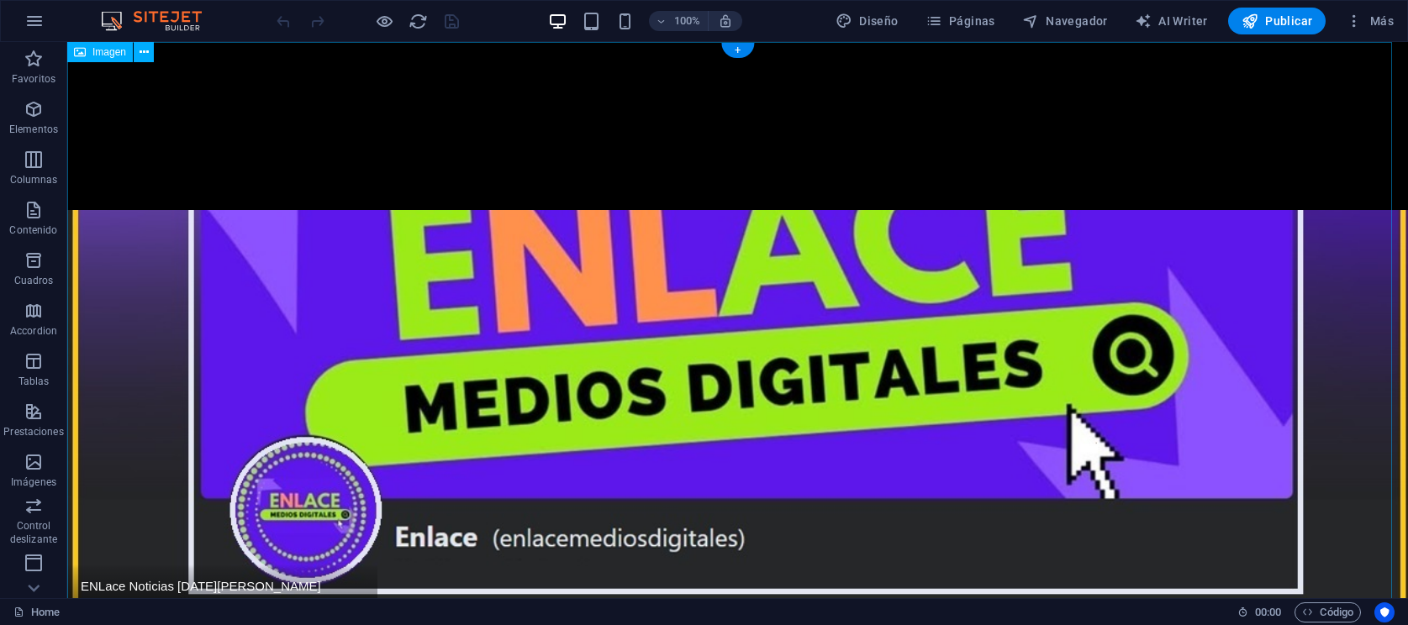
click at [1380, 100] on figure at bounding box center [737, 332] width 1341 height 581
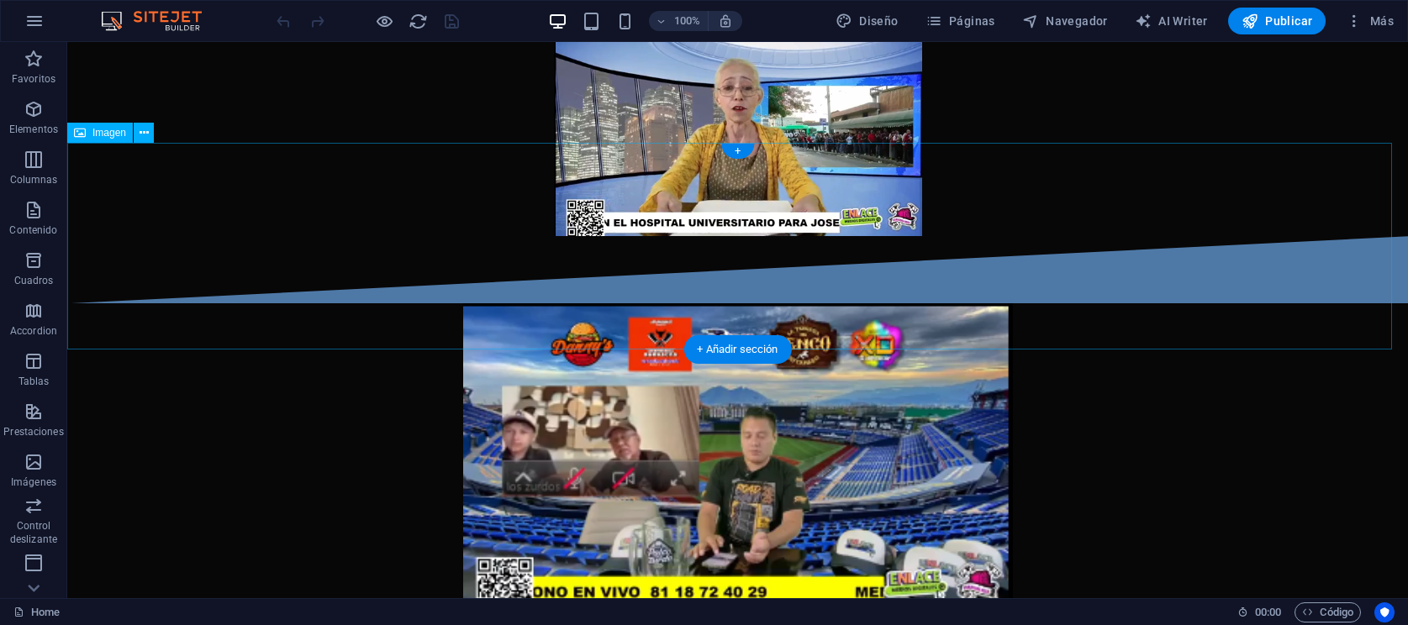
scroll to position [525, 0]
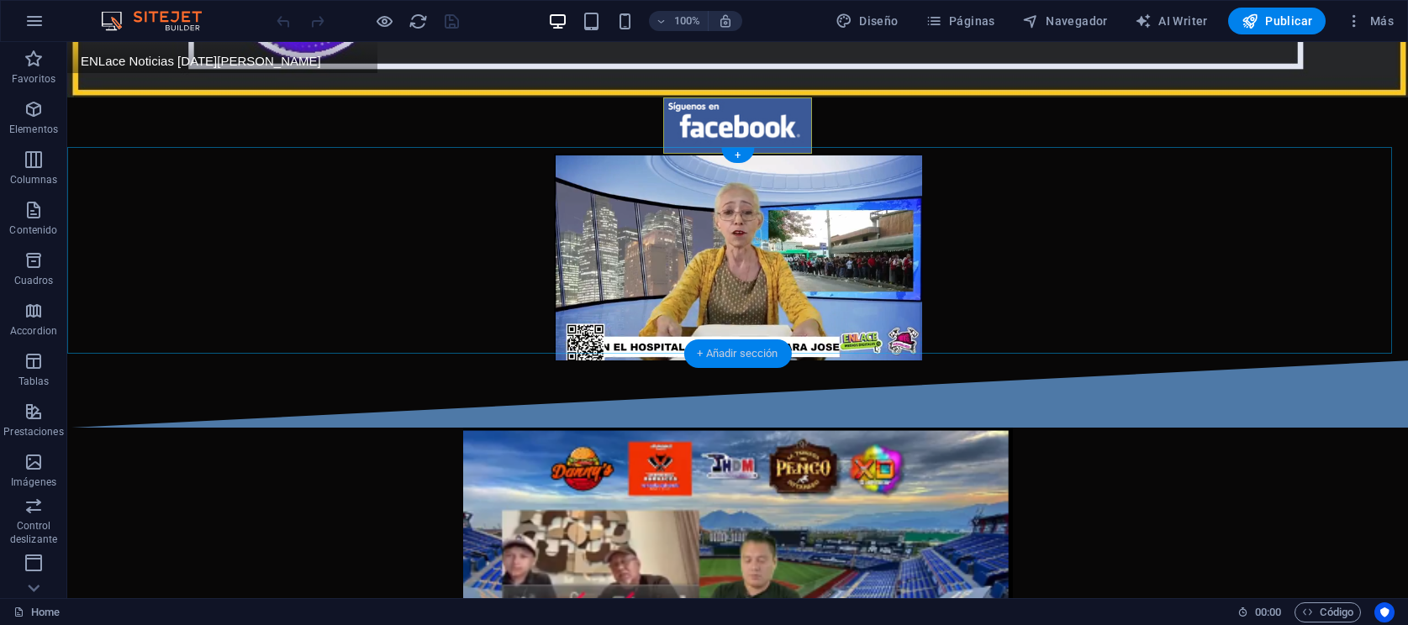
click at [725, 345] on div "+ Añadir sección" at bounding box center [737, 354] width 108 height 29
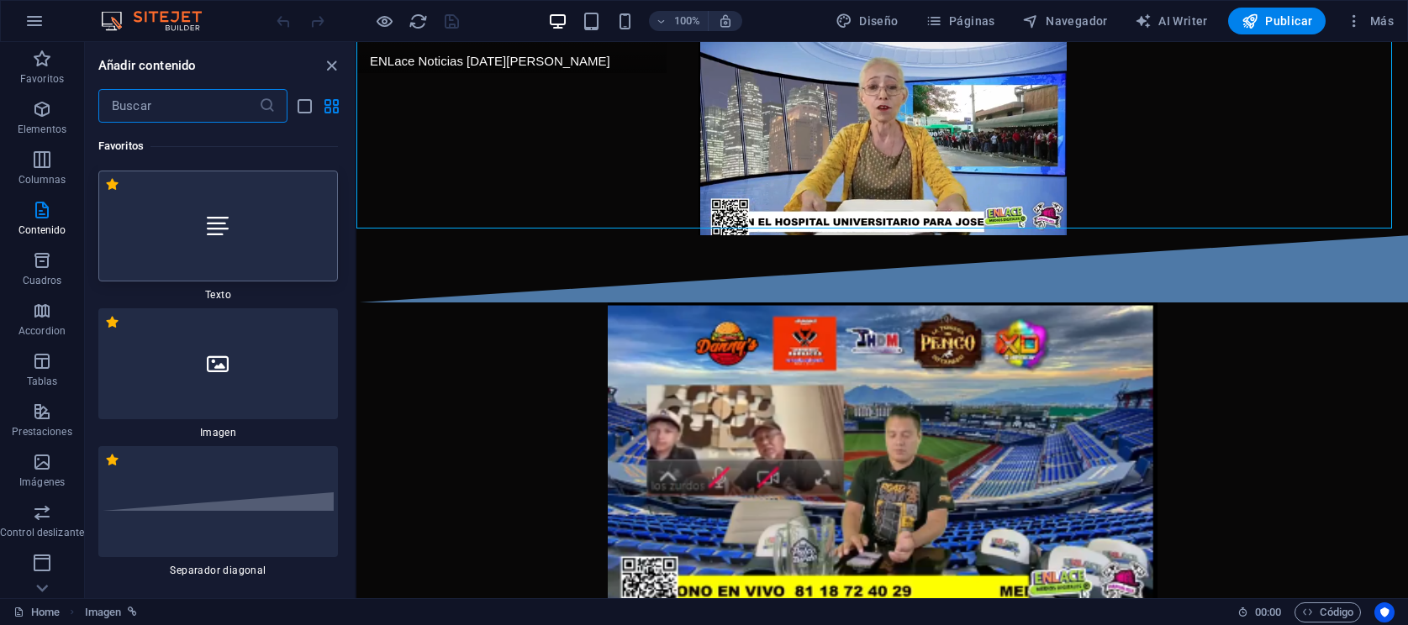
scroll to position [0, 0]
click at [222, 247] on div at bounding box center [218, 226] width 240 height 111
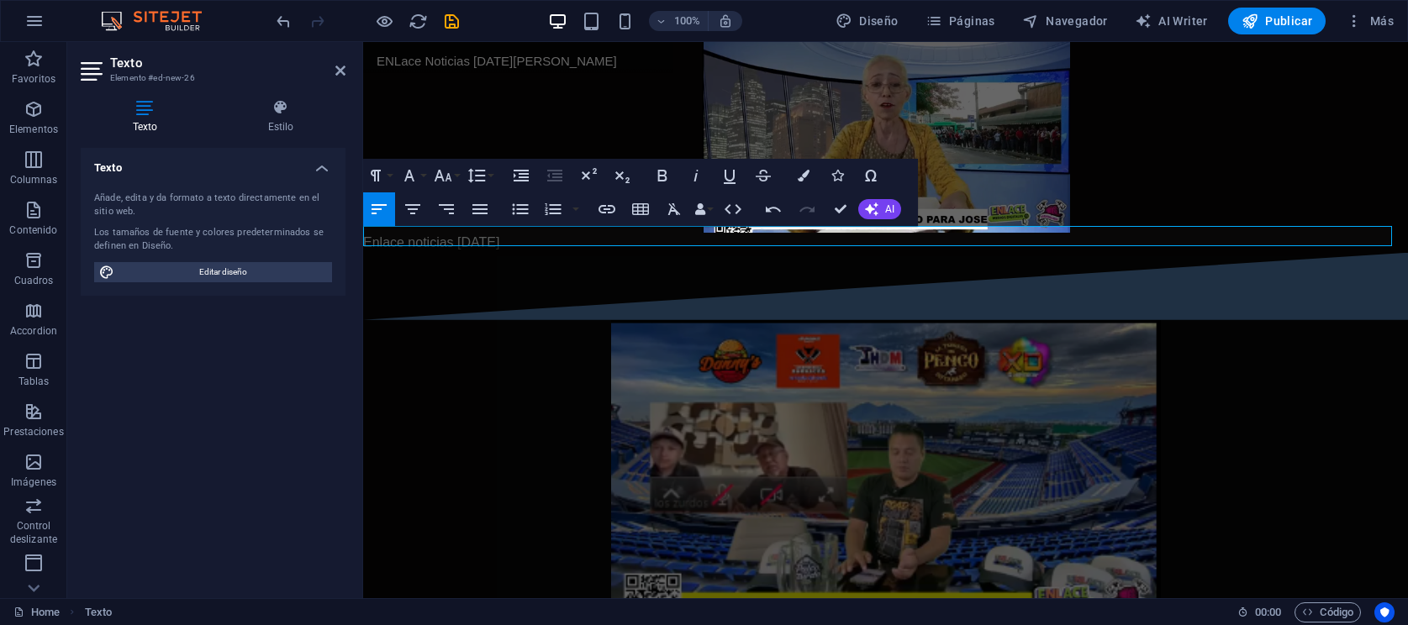
click at [545, 236] on p "Enlace noticias 1 septiembre" at bounding box center [885, 243] width 1045 height 20
click at [544, 236] on p "Enlace noticias 1 septiembre" at bounding box center [885, 243] width 1045 height 20
click at [420, 207] on icon "button" at bounding box center [413, 209] width 20 height 20
click at [662, 171] on icon "button" at bounding box center [662, 176] width 20 height 20
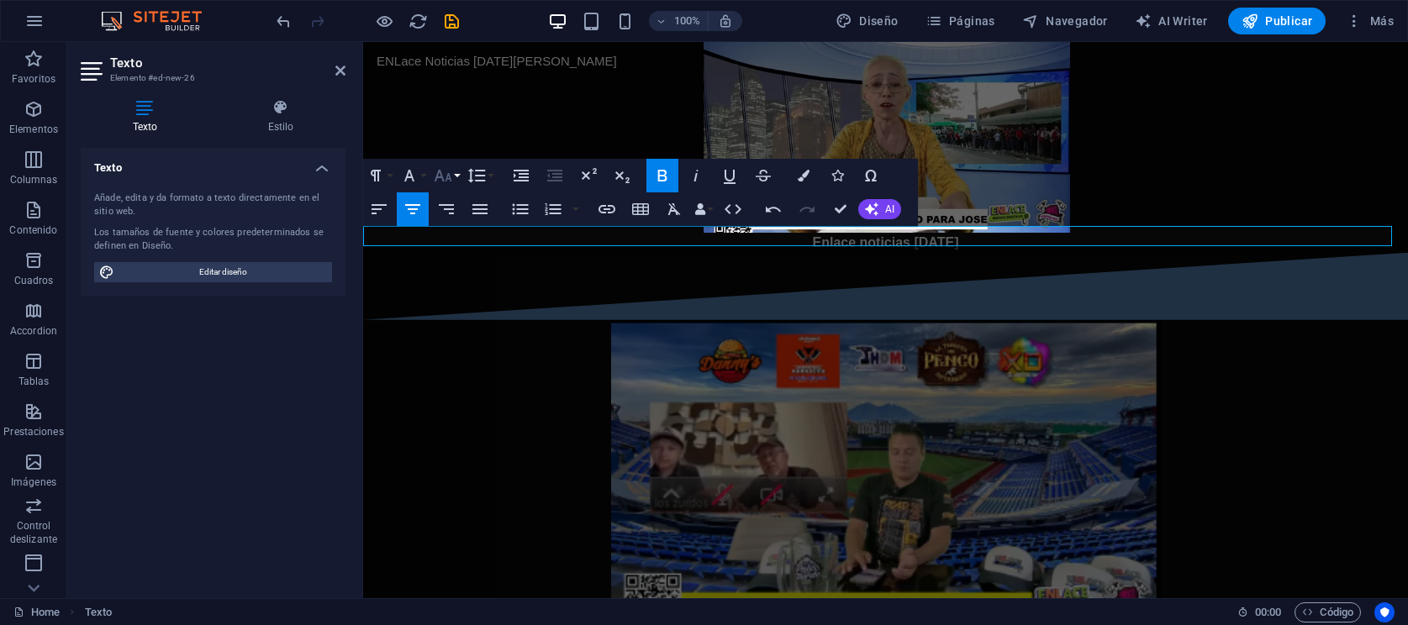
click at [451, 176] on icon "button" at bounding box center [443, 176] width 20 height 20
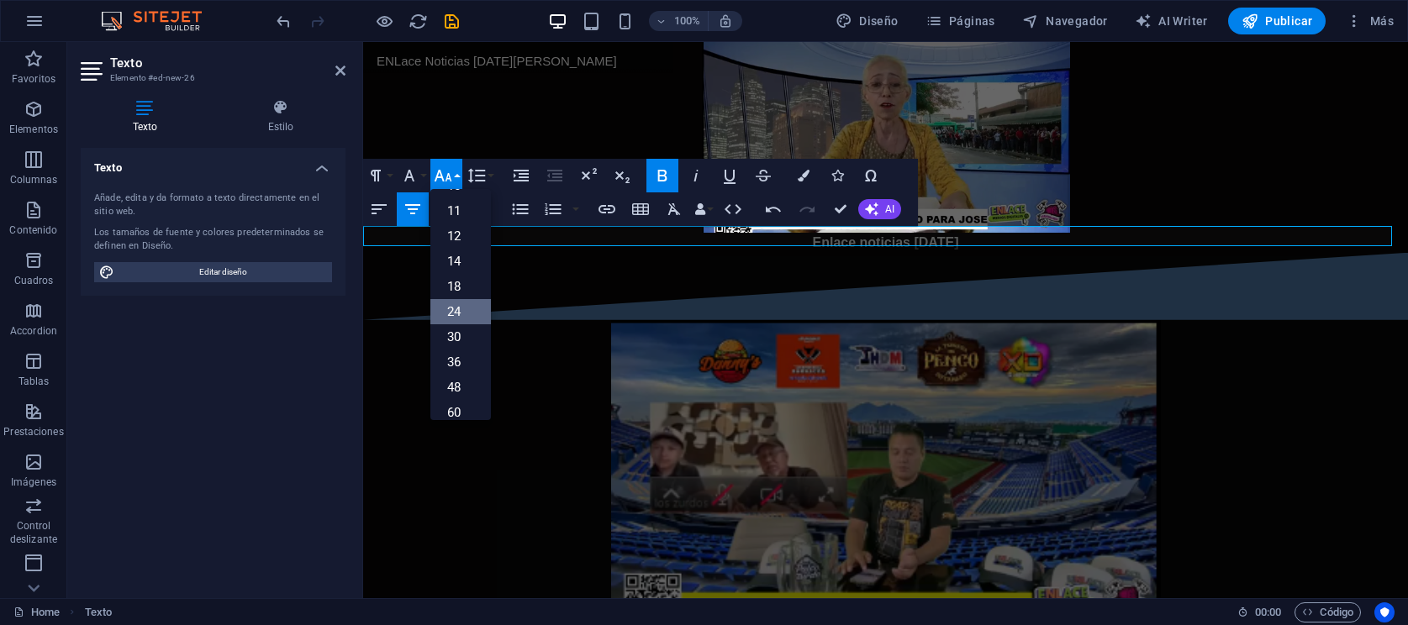
scroll to position [105, 0]
click at [457, 328] on link "36" at bounding box center [460, 330] width 61 height 25
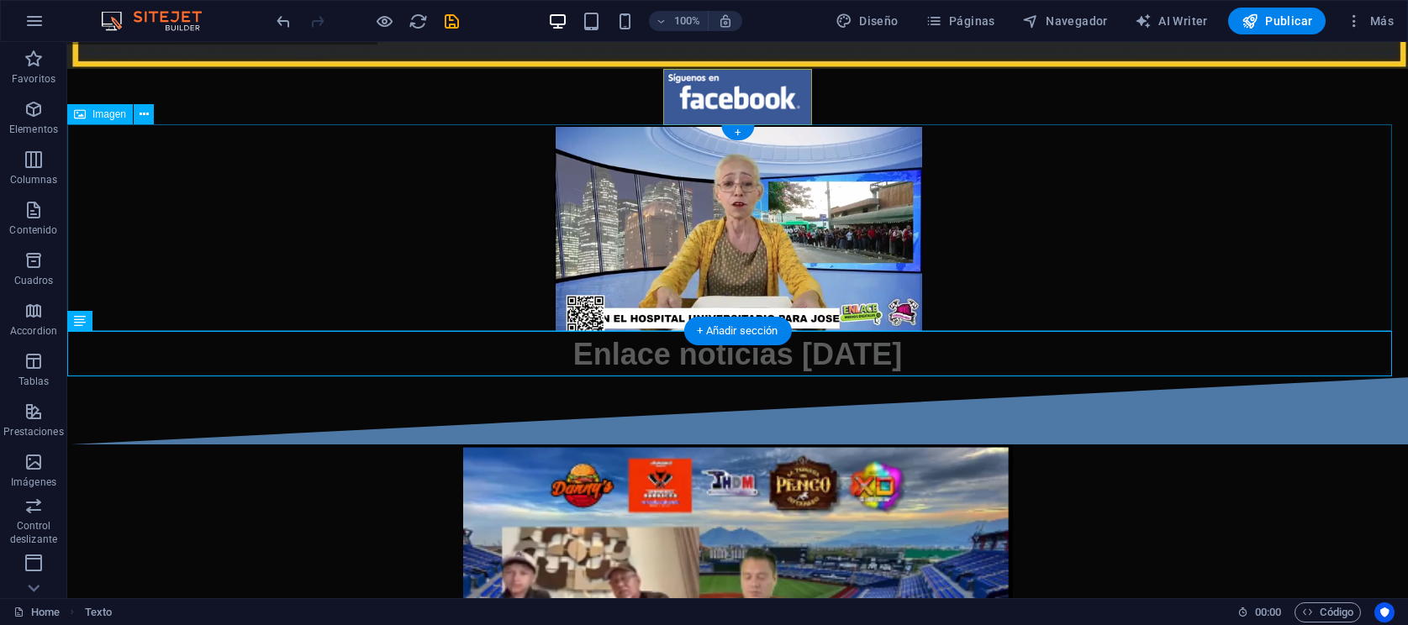
scroll to position [548, 0]
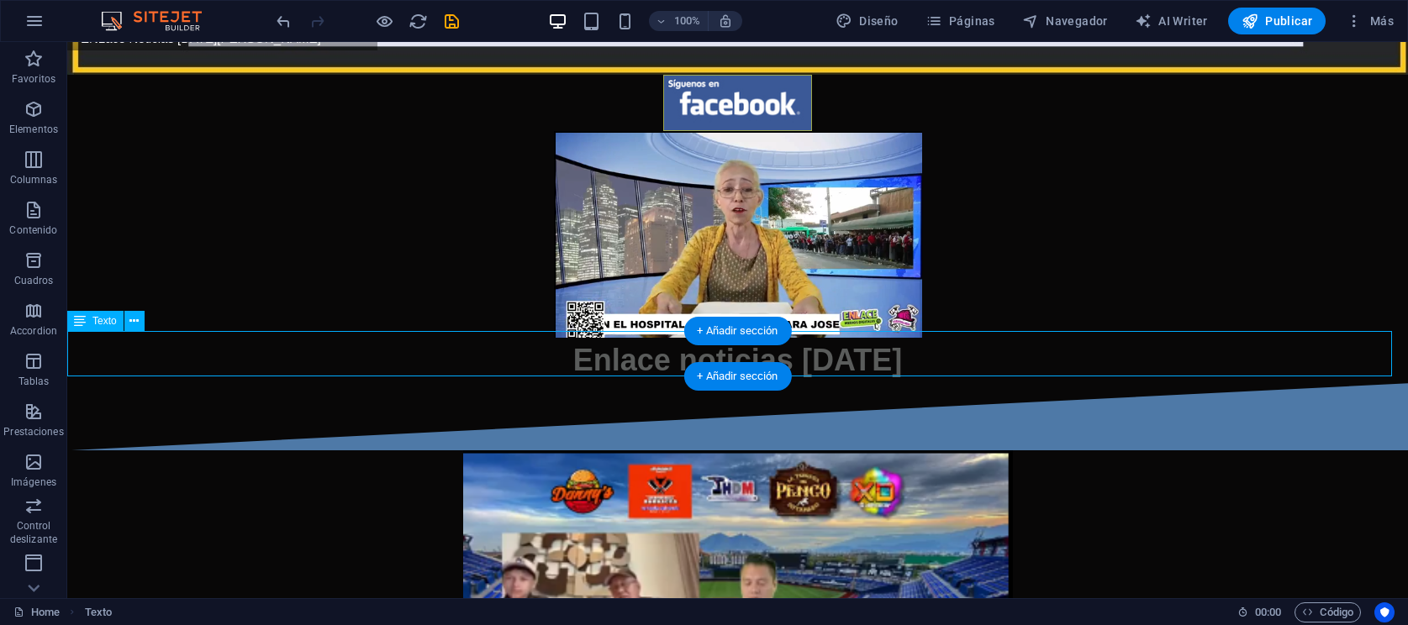
click at [848, 348] on div "Enlace noticias 1 septiembre" at bounding box center [737, 360] width 1341 height 45
click at [552, 451] on figure at bounding box center [737, 613] width 1341 height 324
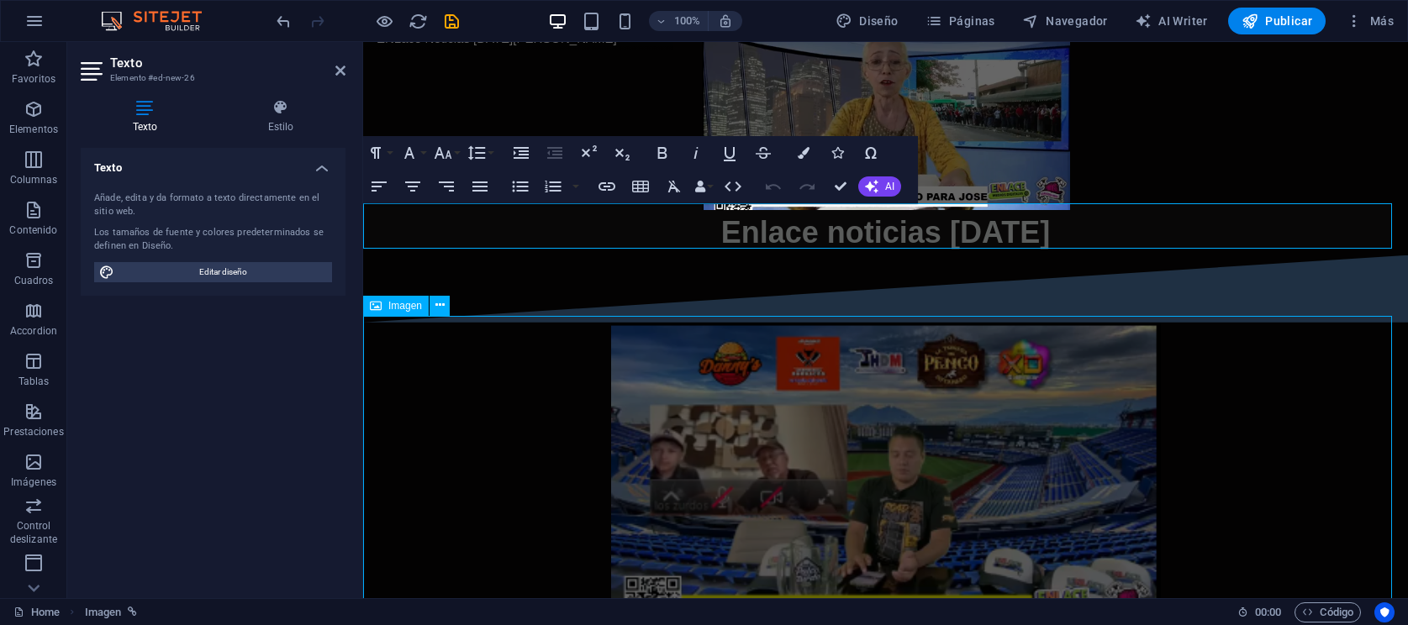
scroll to position [676, 0]
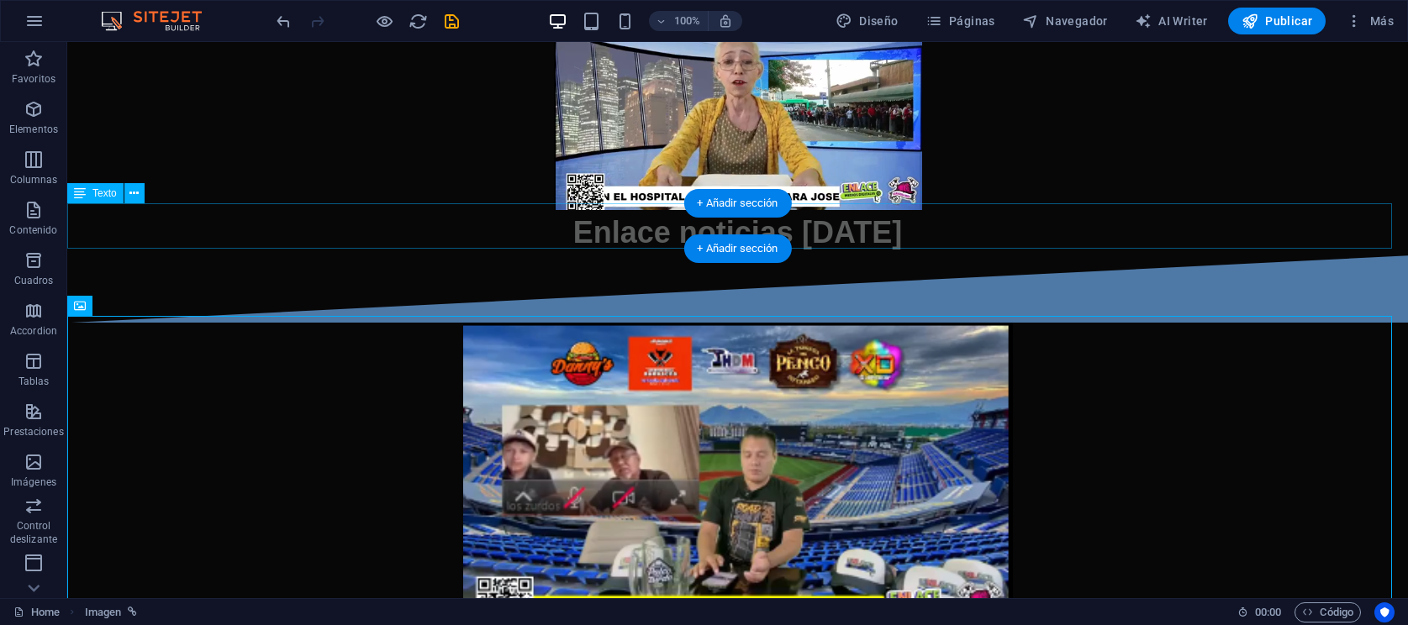
click at [862, 224] on div "Enlace noticias 1 septiembre" at bounding box center [737, 232] width 1341 height 45
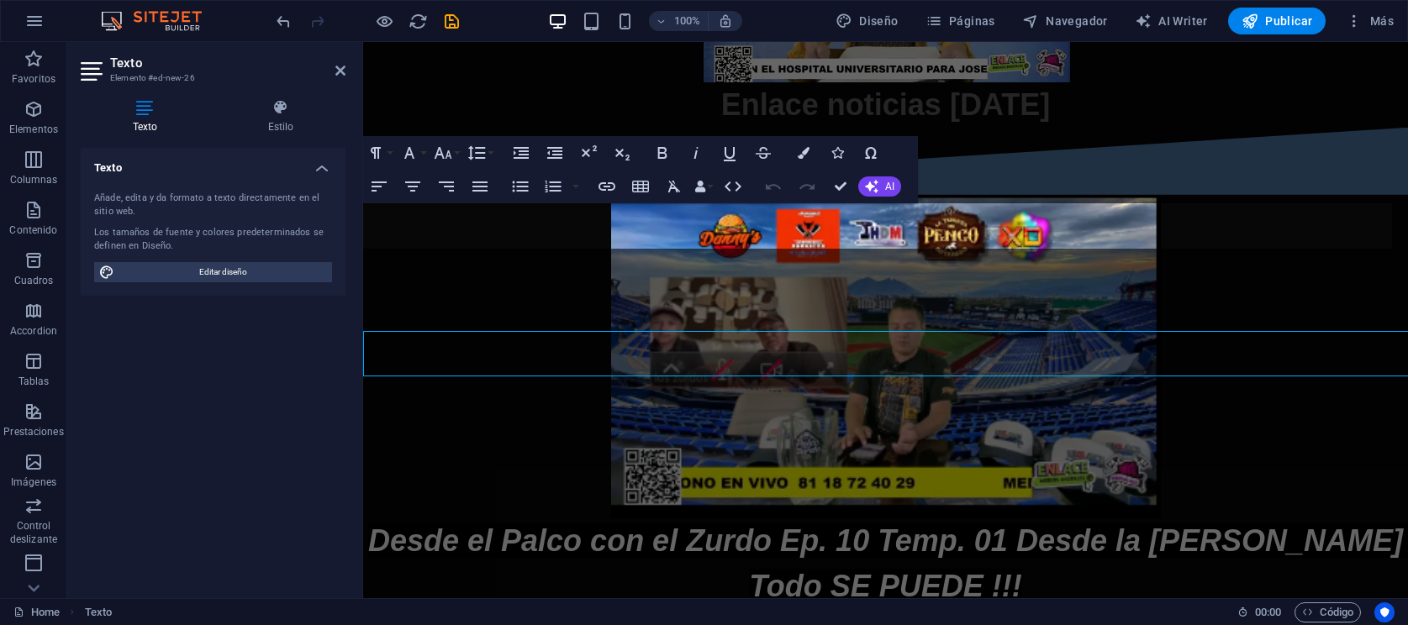
scroll to position [548, 0]
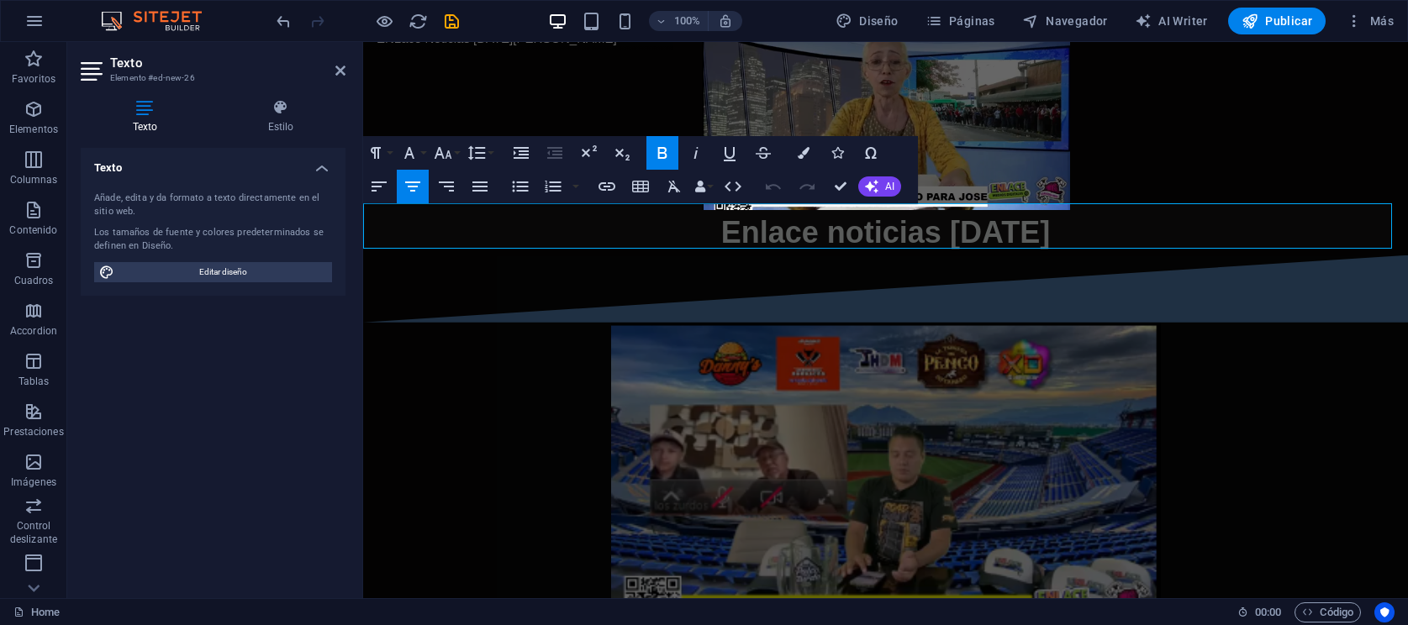
click at [862, 228] on span "Enlace noticias 1 septiembre" at bounding box center [885, 232] width 329 height 34
click at [815, 152] on button "Colors" at bounding box center [804, 153] width 32 height 34
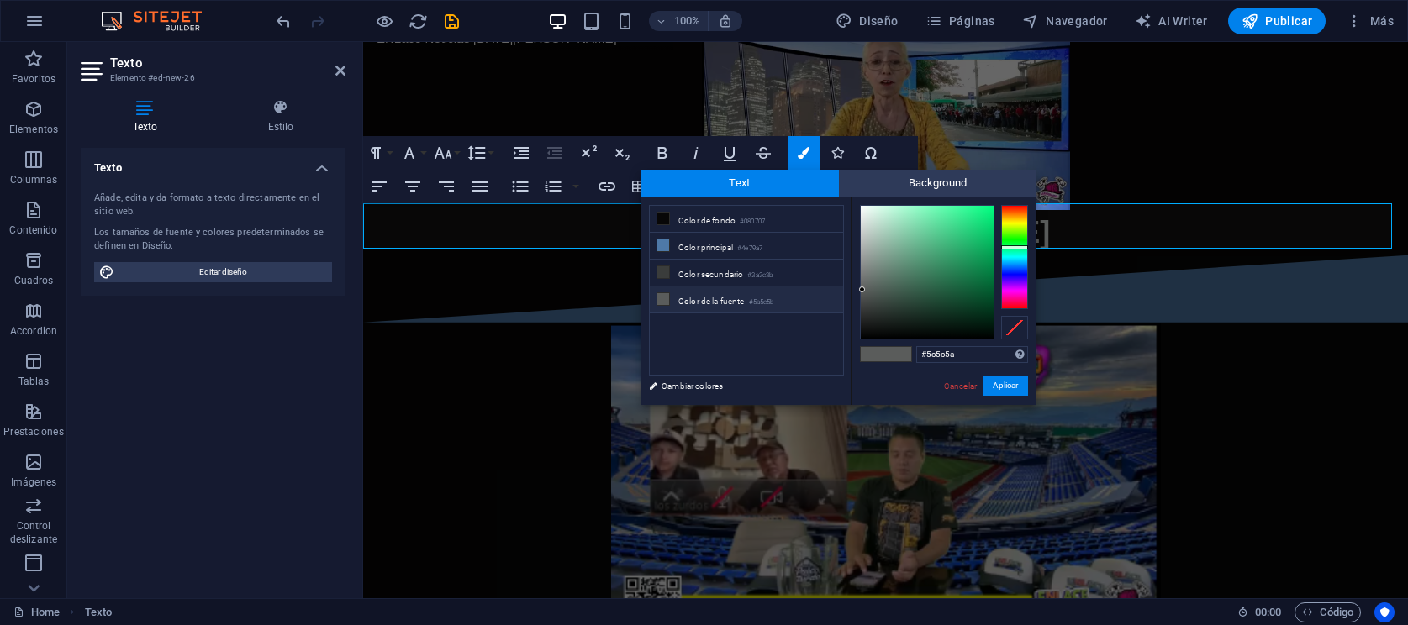
click at [1013, 222] on div at bounding box center [1014, 257] width 27 height 104
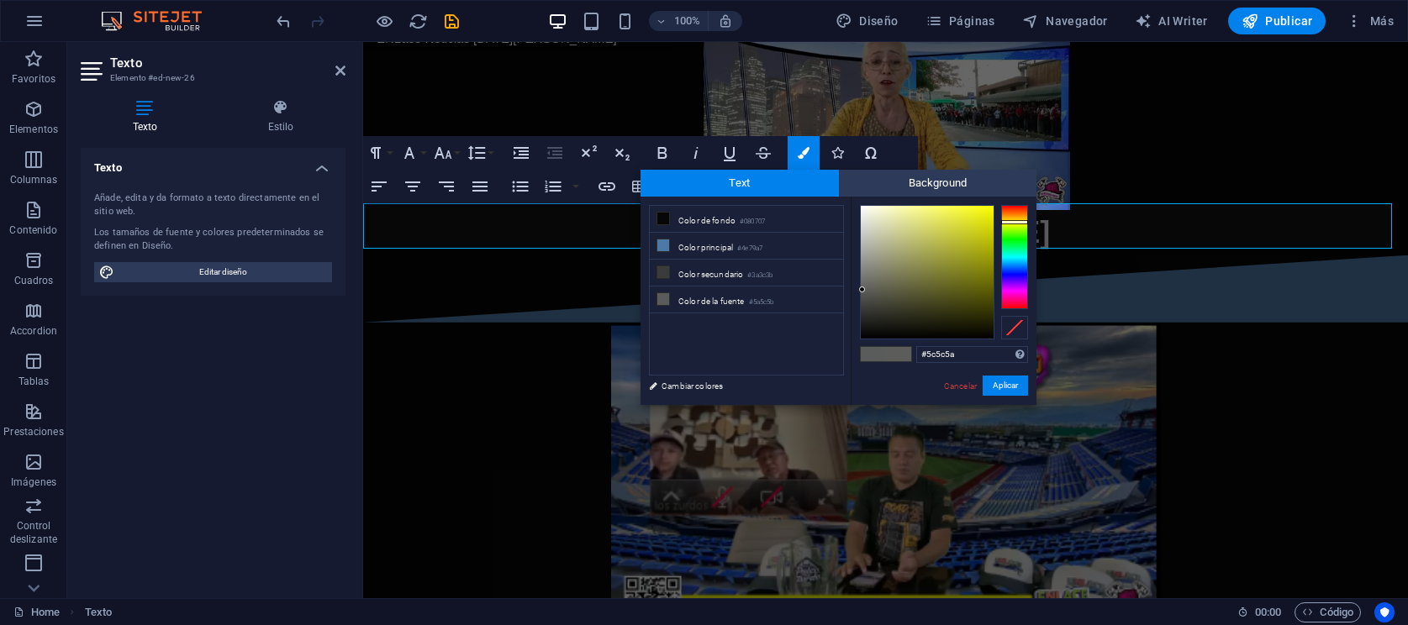
type input "#c6c726"
click at [967, 234] on div at bounding box center [927, 272] width 133 height 133
click at [993, 385] on button "Aplicar" at bounding box center [1005, 386] width 45 height 20
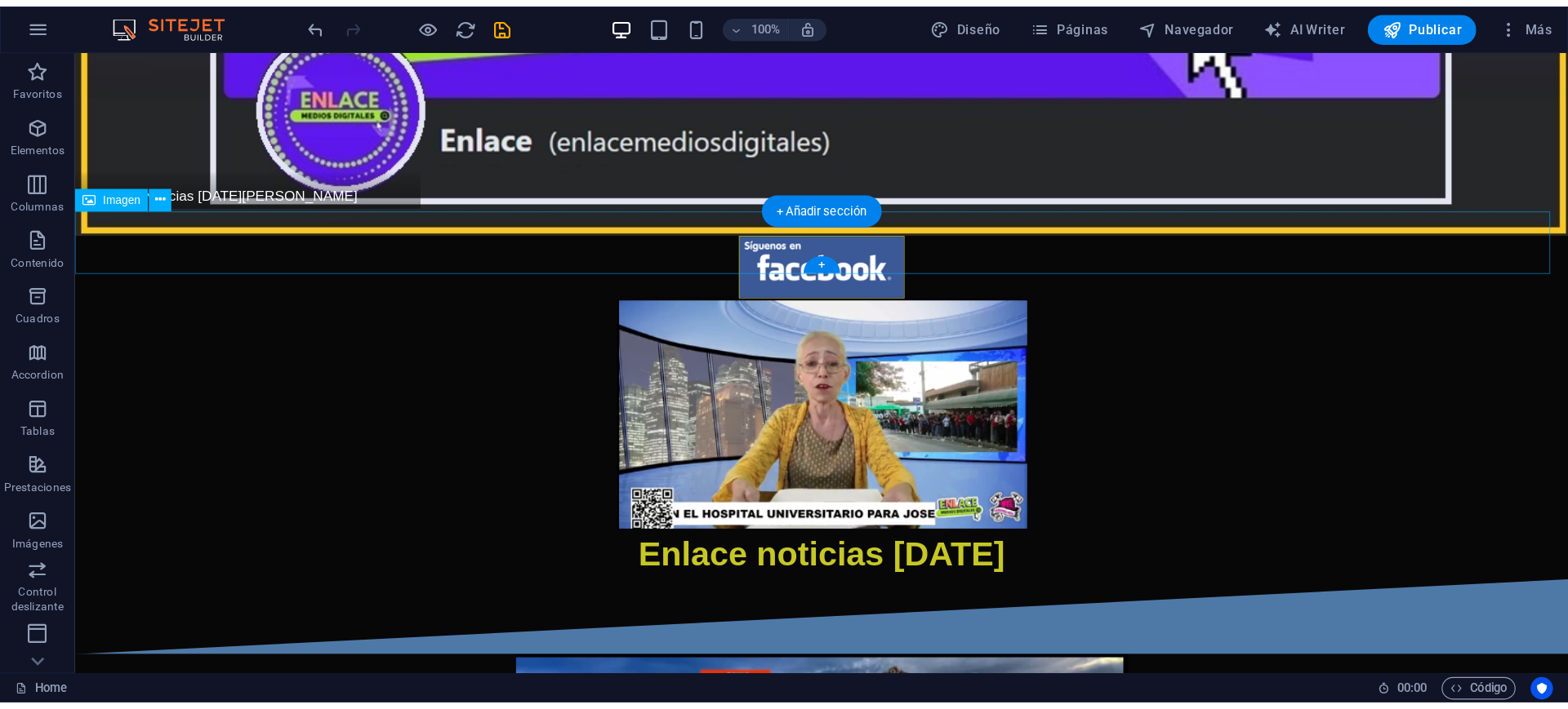
scroll to position [453, 0]
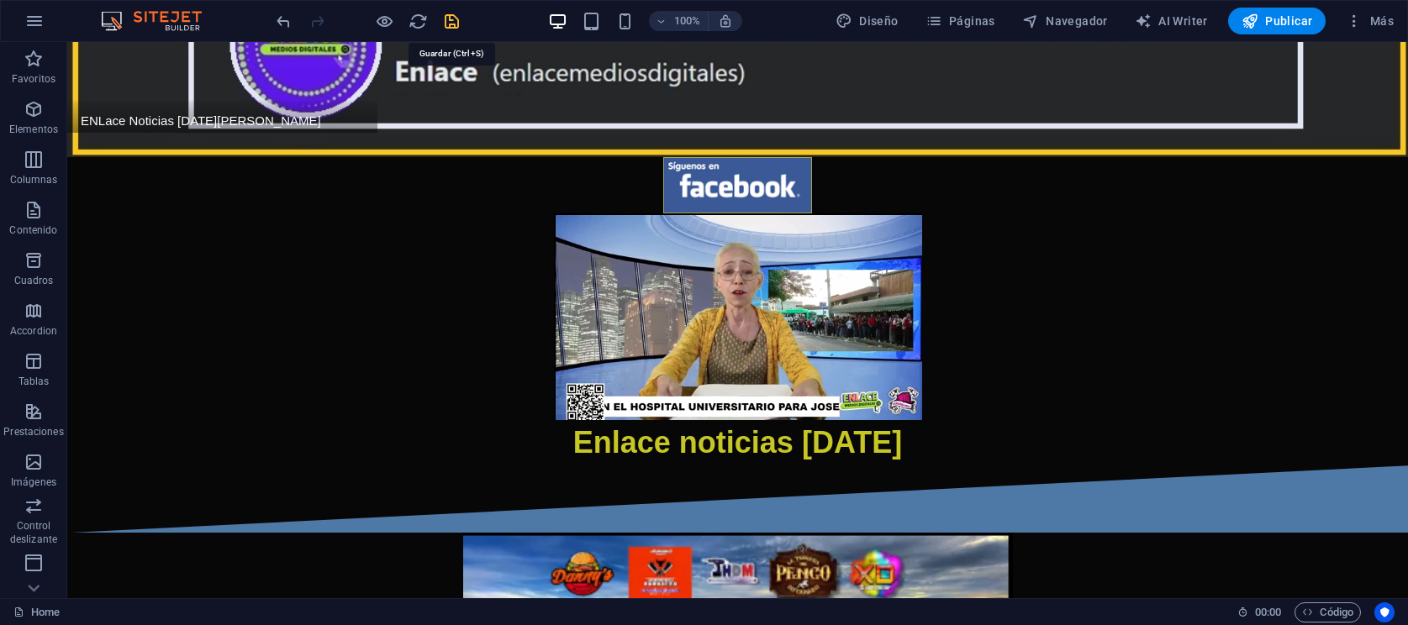
click at [460, 21] on icon "save" at bounding box center [451, 21] width 19 height 19
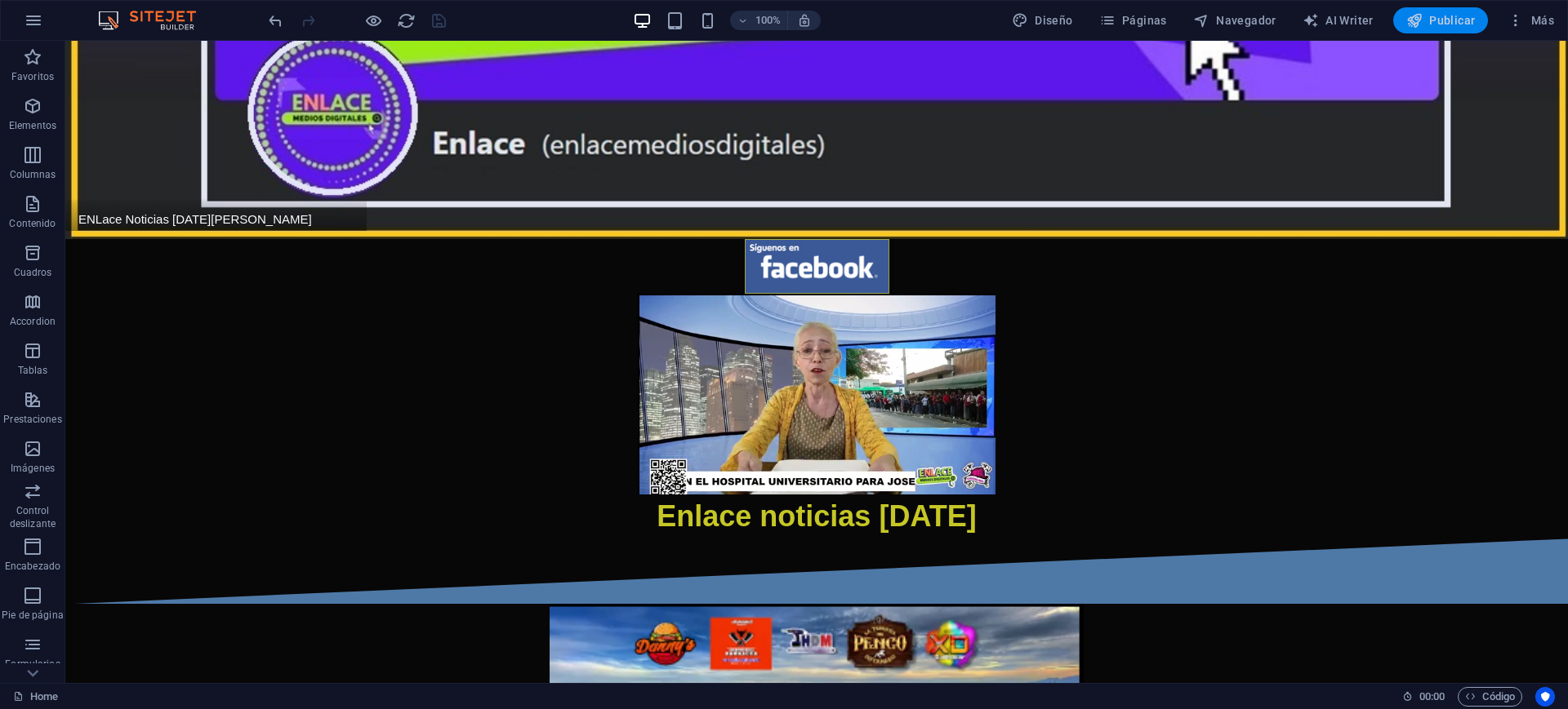
click at [1367, 21] on span "Publicar" at bounding box center [1440, 20] width 69 height 17
